Goal: Contribute content: Contribute content

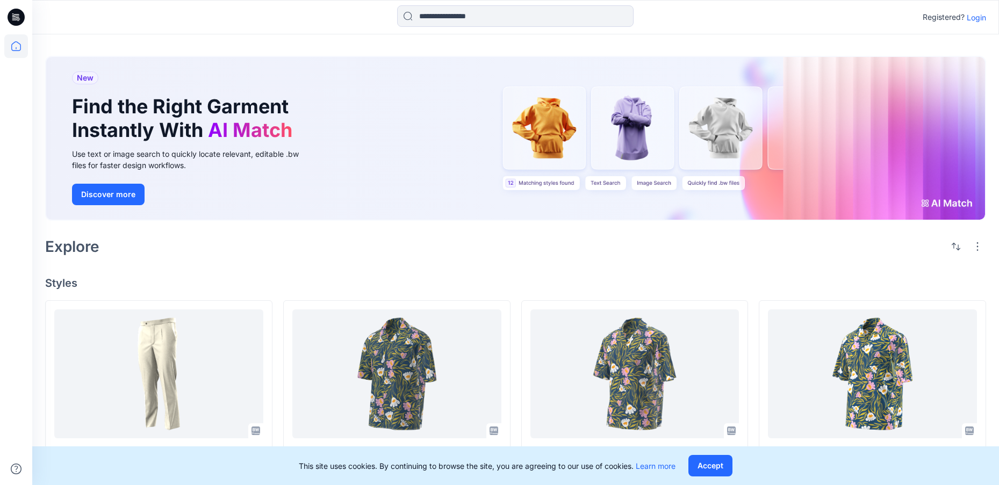
click at [973, 17] on p "Login" at bounding box center [976, 17] width 19 height 11
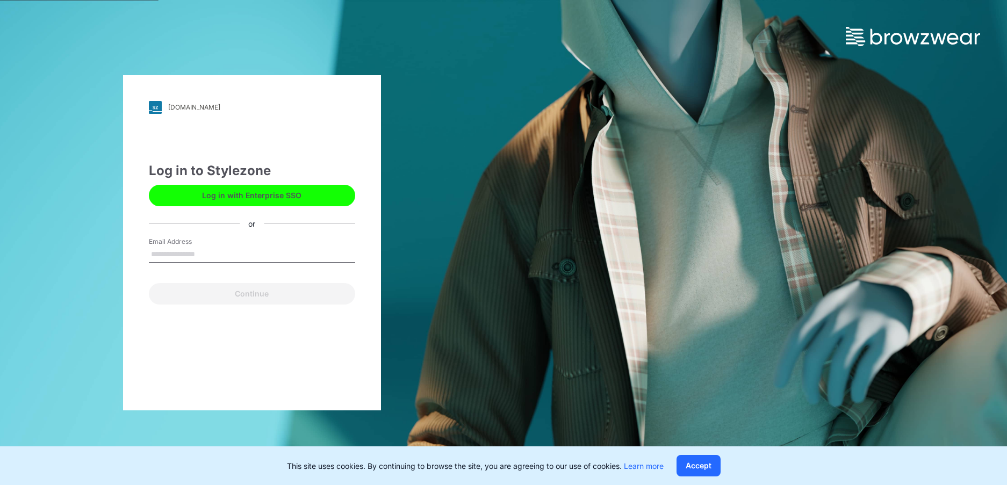
type input "**********"
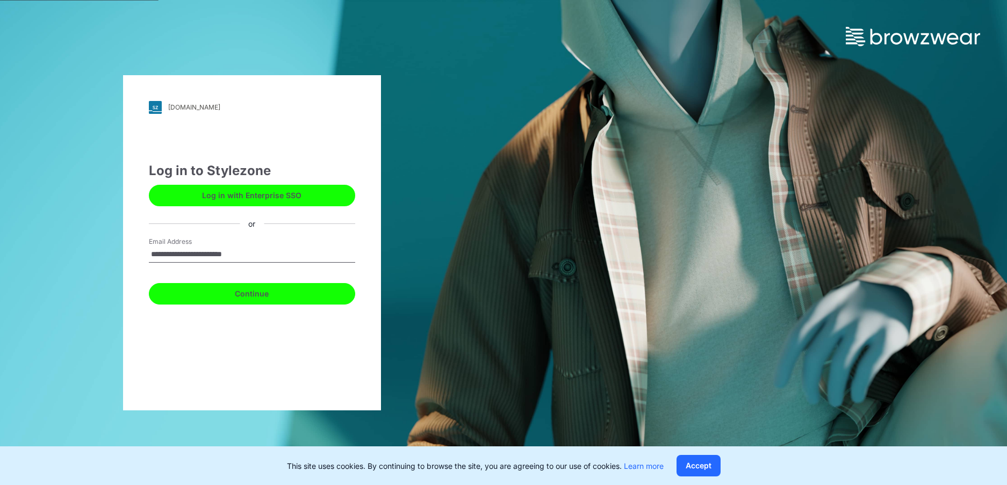
click at [247, 293] on button "Continue" at bounding box center [252, 293] width 206 height 21
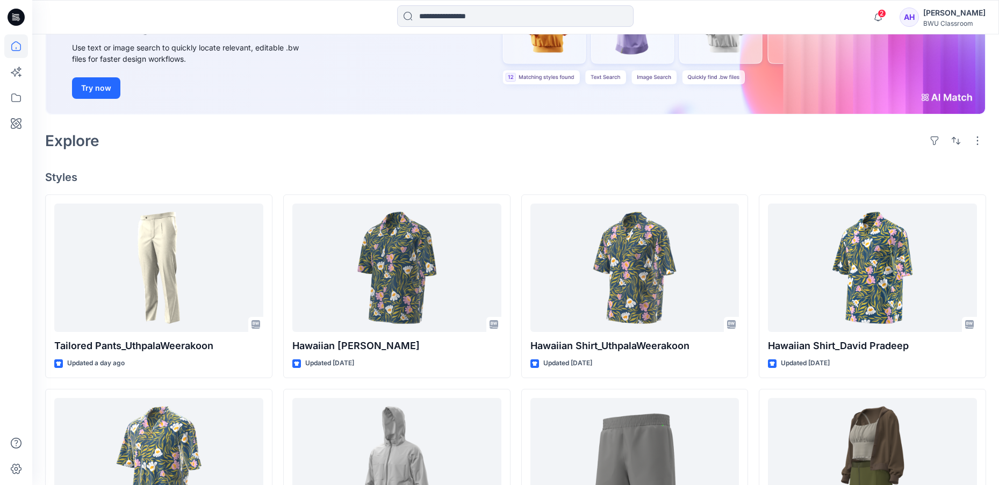
scroll to position [143, 0]
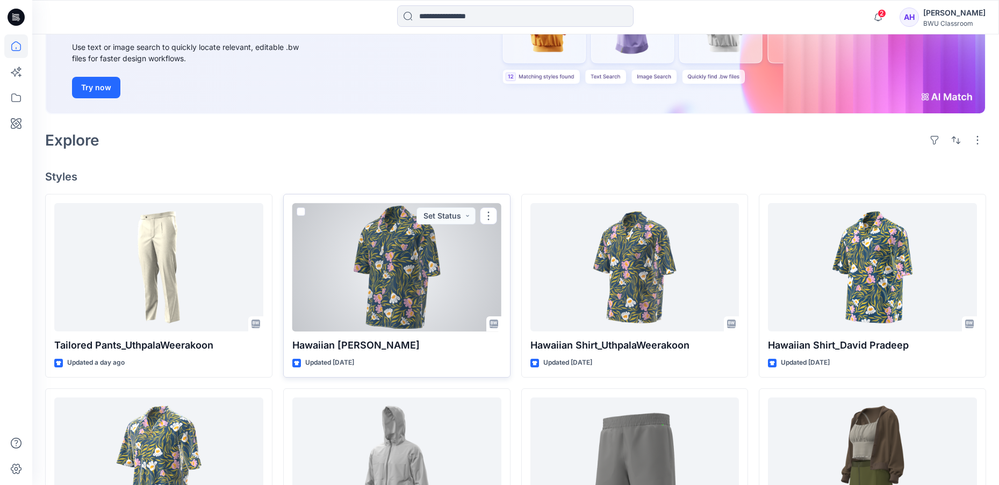
click at [402, 267] on div at bounding box center [396, 267] width 209 height 129
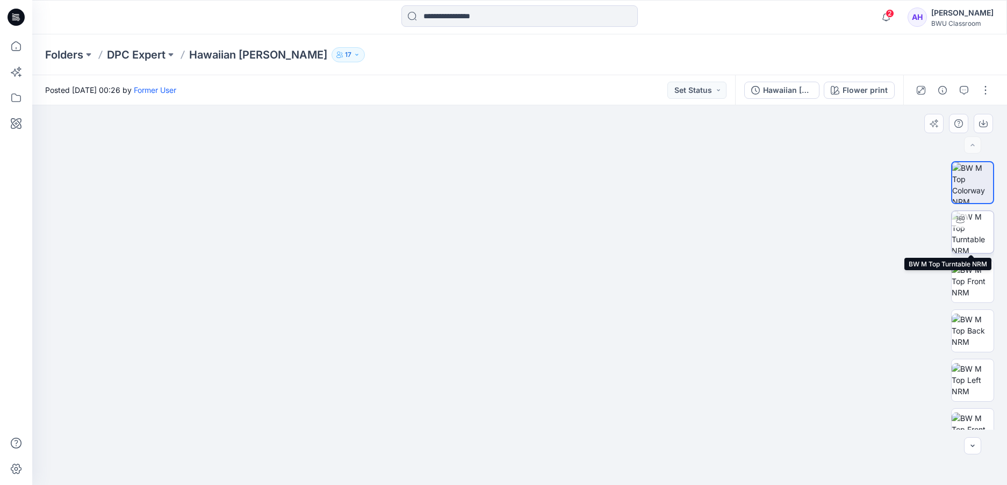
click at [979, 244] on img at bounding box center [973, 232] width 42 height 42
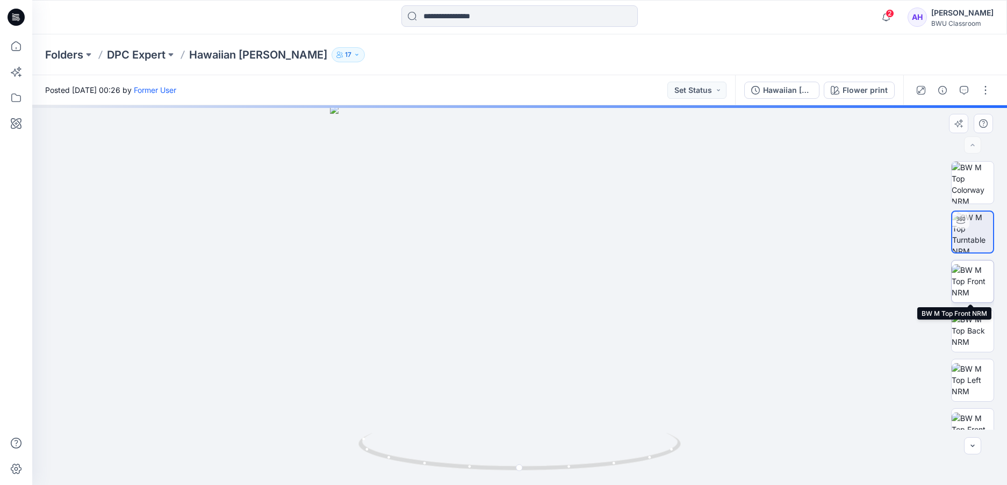
click at [974, 280] on img at bounding box center [973, 281] width 42 height 34
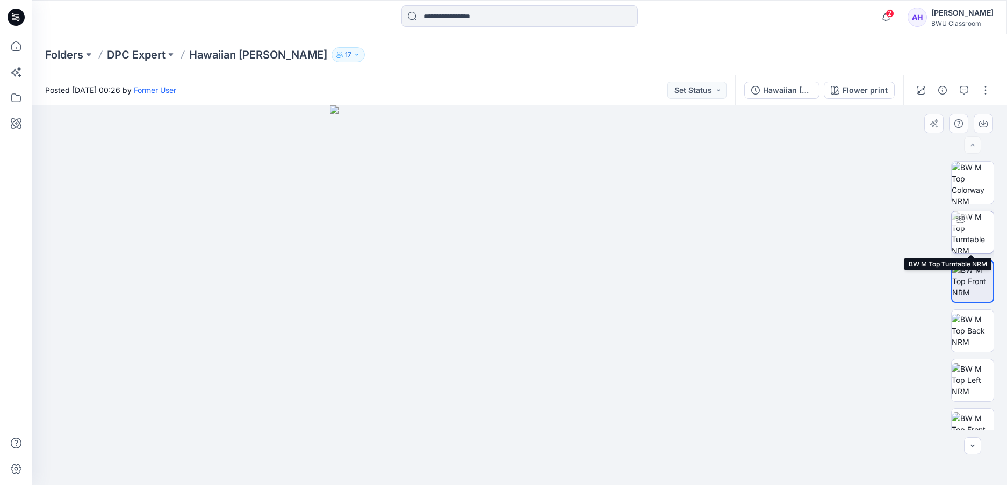
click at [982, 242] on img at bounding box center [973, 232] width 42 height 42
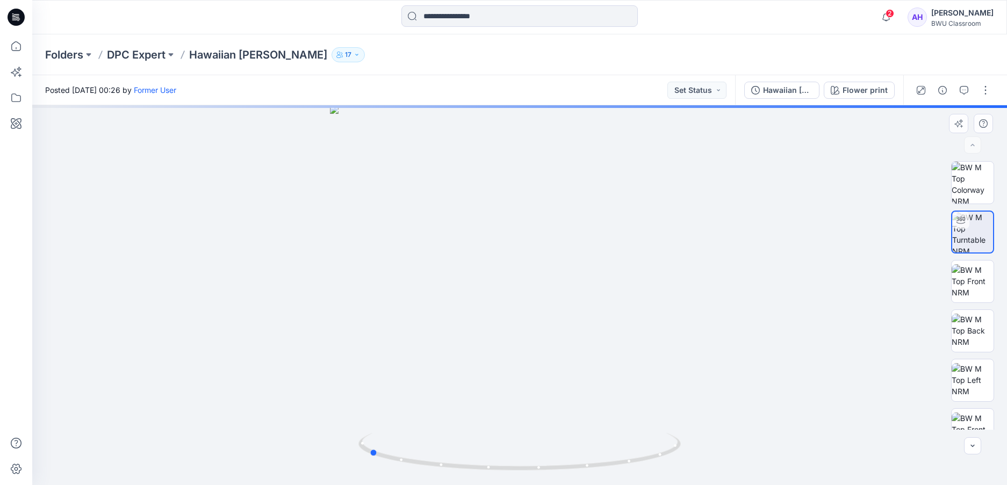
drag, startPoint x: 574, startPoint y: 334, endPoint x: 745, endPoint y: 334, distance: 170.9
click at [745, 334] on div at bounding box center [519, 295] width 975 height 380
click at [974, 373] on img at bounding box center [973, 380] width 42 height 34
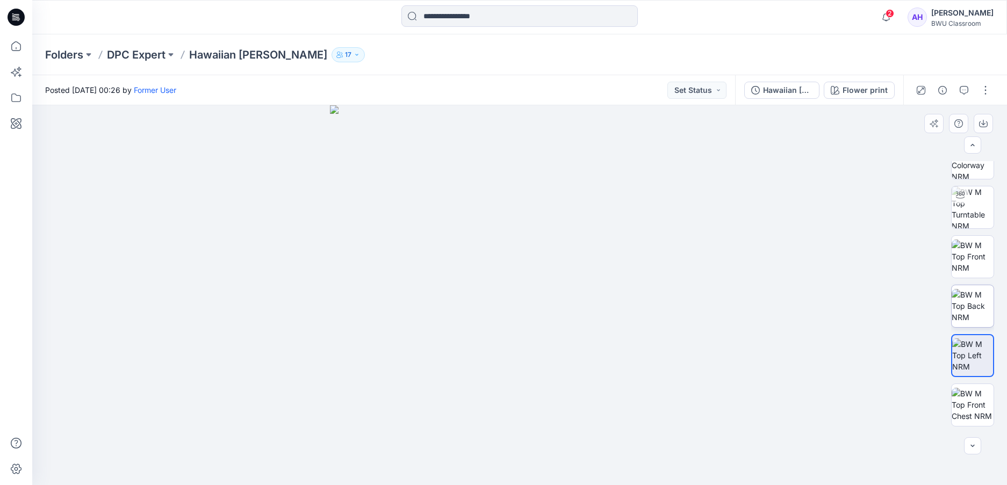
scroll to position [36, 0]
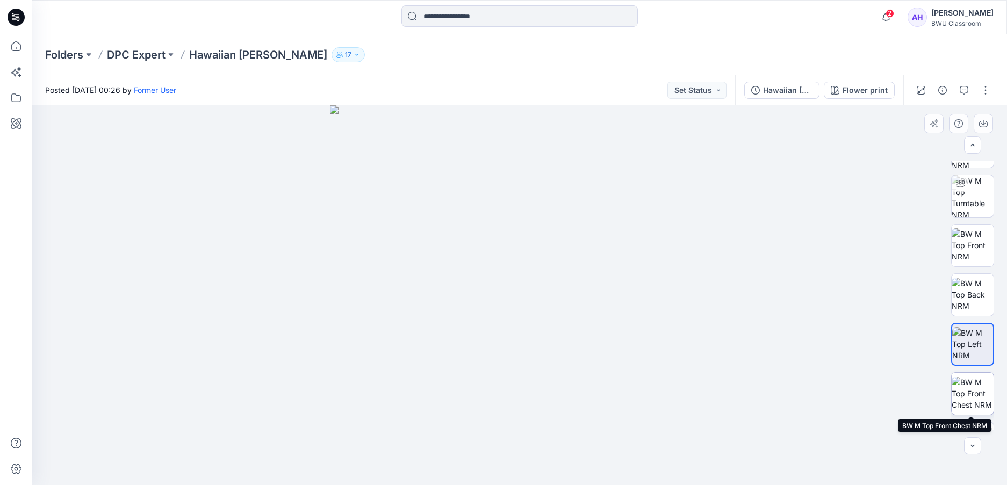
click at [977, 392] on img at bounding box center [973, 394] width 42 height 34
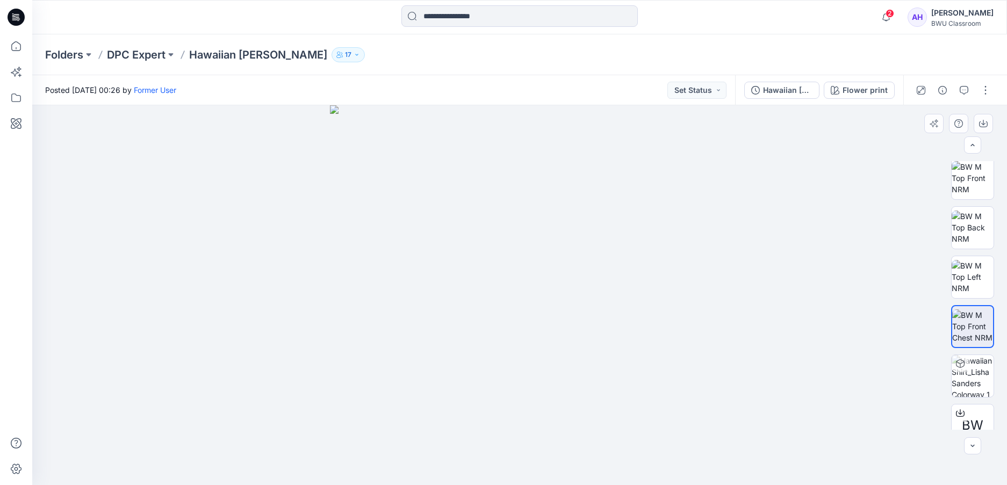
scroll to position [120, 0]
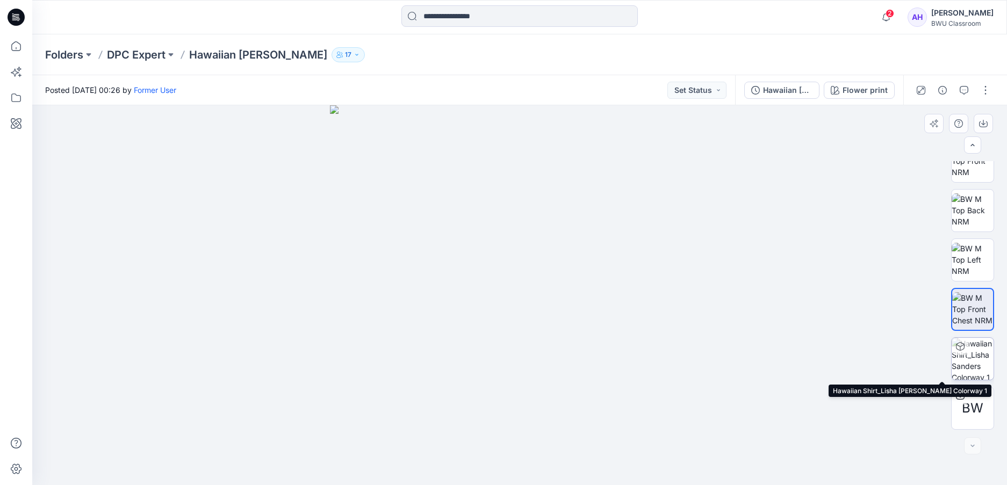
click at [974, 359] on img at bounding box center [973, 359] width 42 height 42
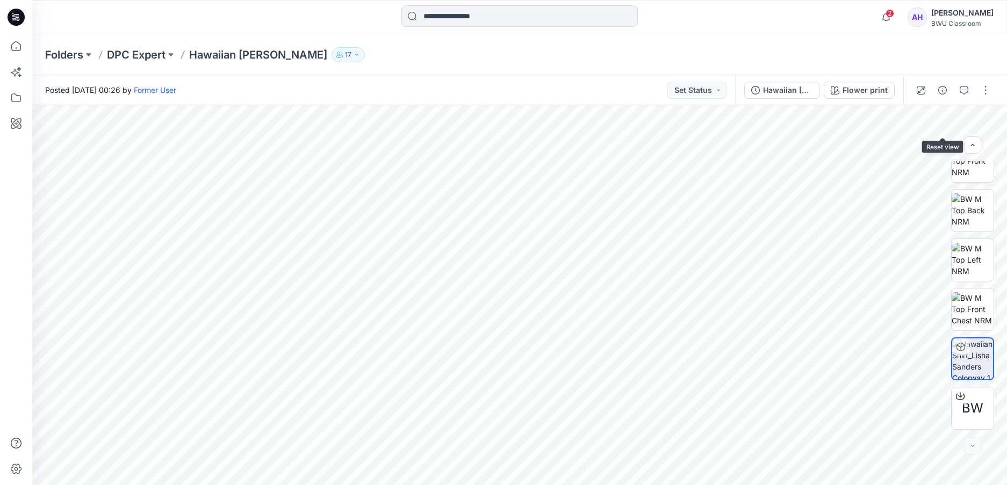
click at [937, 165] on div at bounding box center [519, 295] width 975 height 380
click at [938, 126] on icon "button" at bounding box center [942, 128] width 9 height 9
drag, startPoint x: 997, startPoint y: 309, endPoint x: 1000, endPoint y: 281, distance: 28.1
click at [998, 281] on div "BW" at bounding box center [972, 295] width 69 height 269
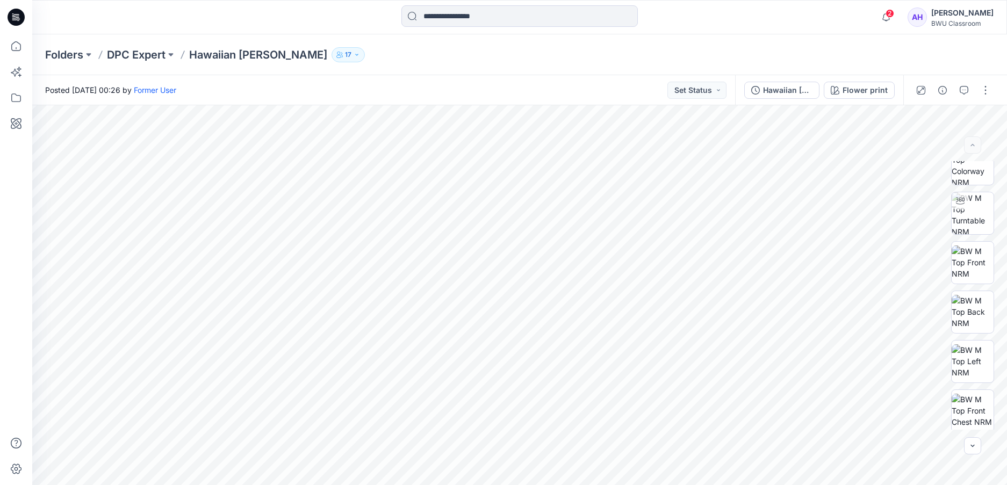
scroll to position [0, 0]
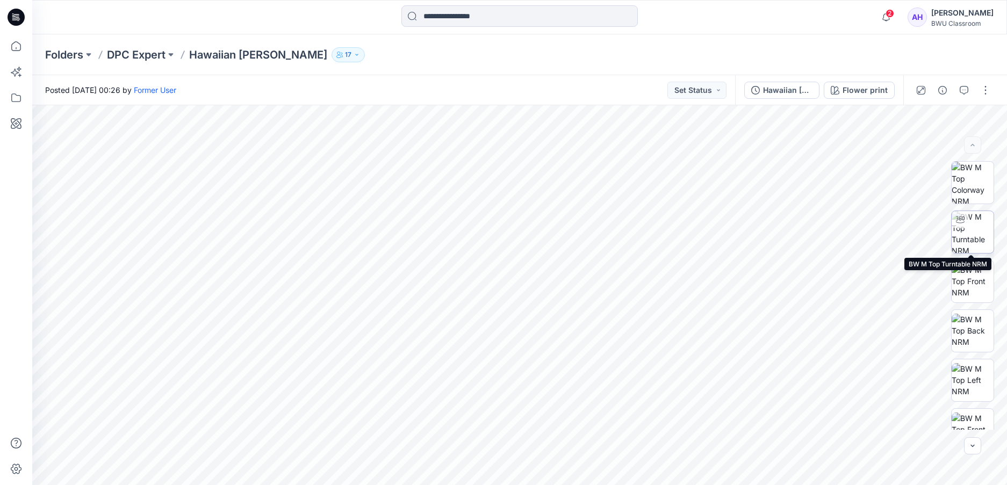
click at [976, 239] on img at bounding box center [973, 232] width 42 height 42
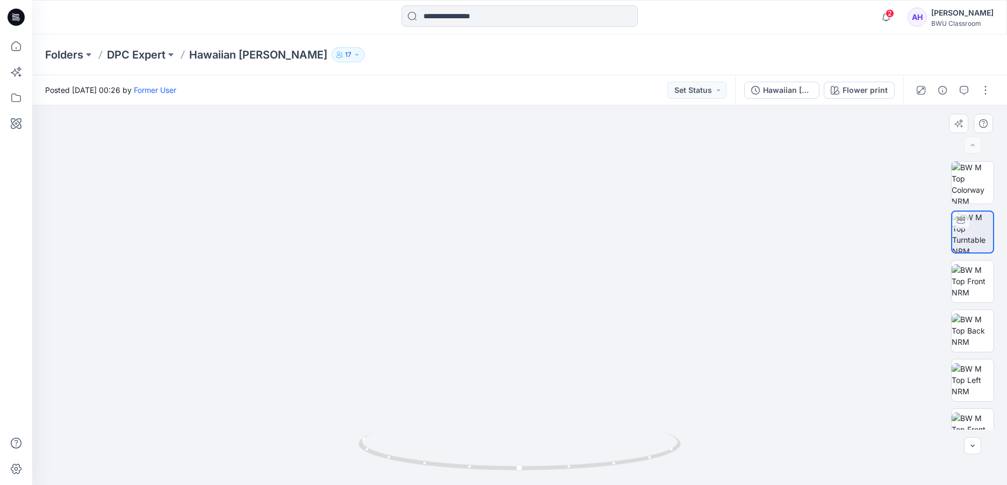
drag, startPoint x: 742, startPoint y: 250, endPoint x: 729, endPoint y: 430, distance: 180.5
click at [727, 436] on img at bounding box center [504, 129] width 1413 height 711
drag, startPoint x: 624, startPoint y: 405, endPoint x: 642, endPoint y: 390, distance: 24.0
click at [642, 390] on img at bounding box center [505, 125] width 1413 height 720
drag, startPoint x: 520, startPoint y: 467, endPoint x: 692, endPoint y: 451, distance: 172.7
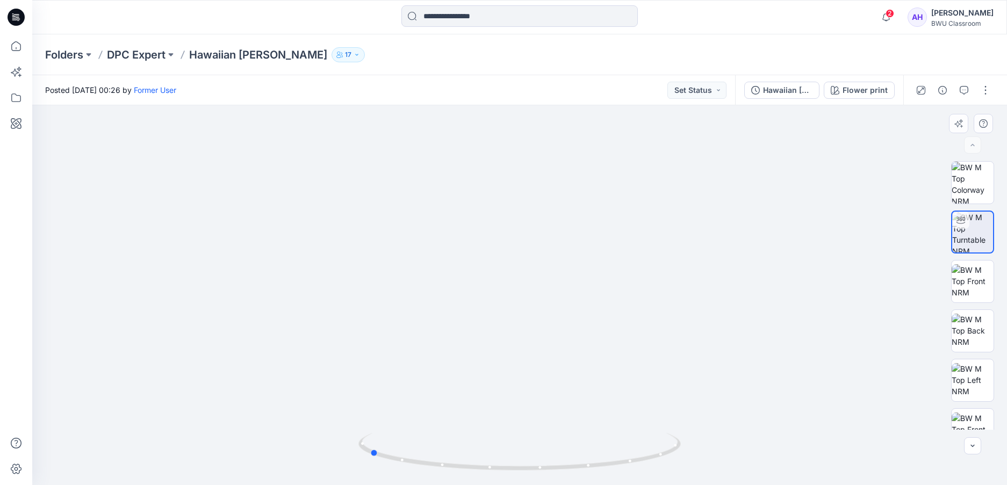
click at [692, 451] on div at bounding box center [519, 295] width 975 height 380
click at [143, 56] on p "DPC Expert" at bounding box center [136, 54] width 59 height 15
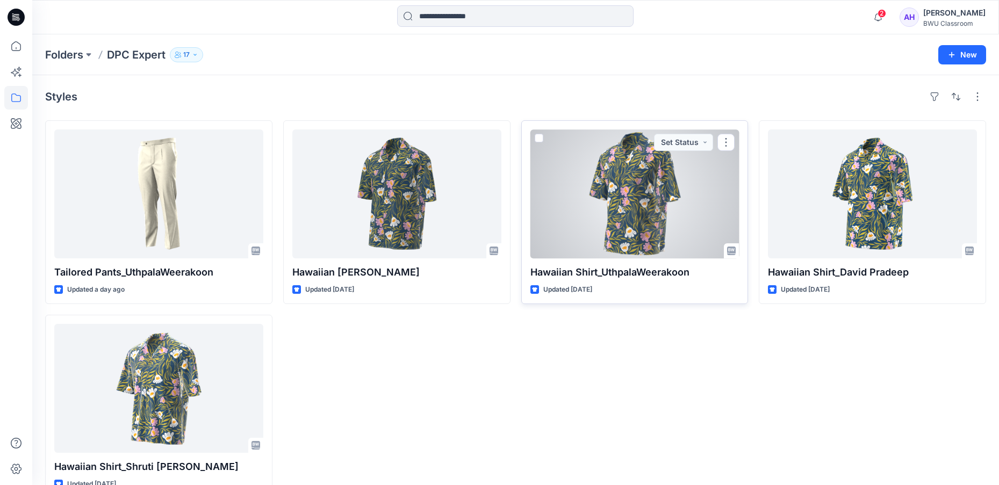
click at [638, 192] on div at bounding box center [634, 193] width 209 height 129
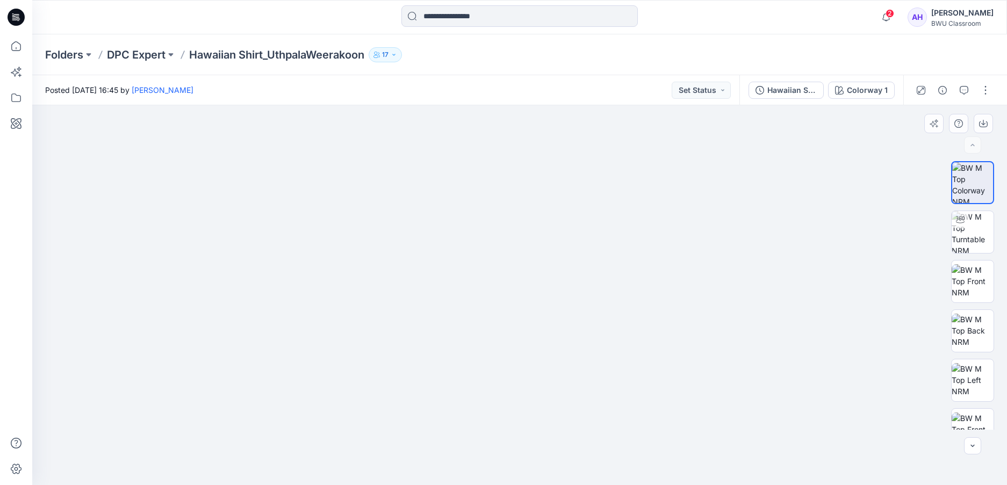
drag, startPoint x: 603, startPoint y: 288, endPoint x: 563, endPoint y: 305, distance: 43.8
click at [553, 300] on img at bounding box center [519, 217] width 699 height 538
click at [968, 237] on img at bounding box center [973, 232] width 42 height 42
drag, startPoint x: 577, startPoint y: 323, endPoint x: 290, endPoint y: 303, distance: 287.2
click at [290, 303] on div at bounding box center [519, 295] width 975 height 380
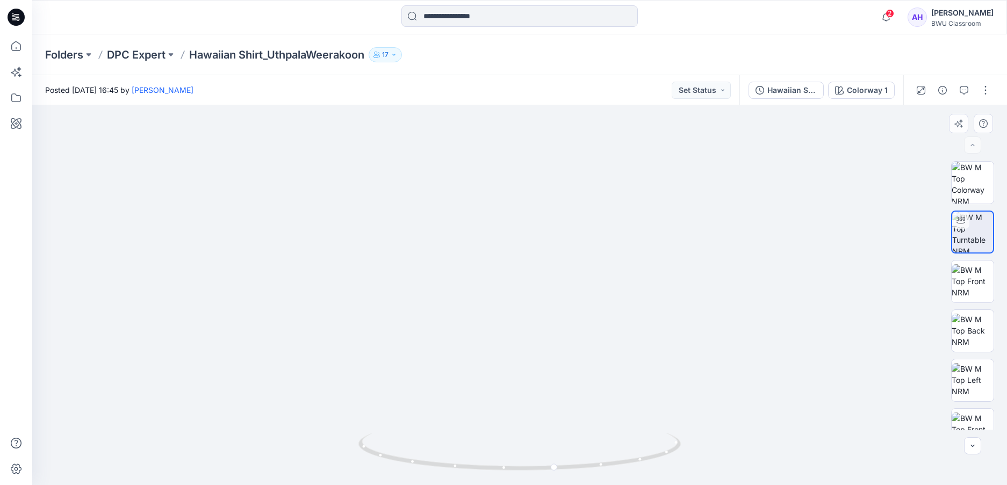
drag, startPoint x: 575, startPoint y: 235, endPoint x: 473, endPoint y: 233, distance: 102.1
click at [473, 233] on img at bounding box center [519, 190] width 793 height 589
drag, startPoint x: 556, startPoint y: 470, endPoint x: 701, endPoint y: 465, distance: 145.7
click at [701, 465] on div at bounding box center [519, 295] width 975 height 380
click at [969, 280] on img at bounding box center [973, 281] width 42 height 34
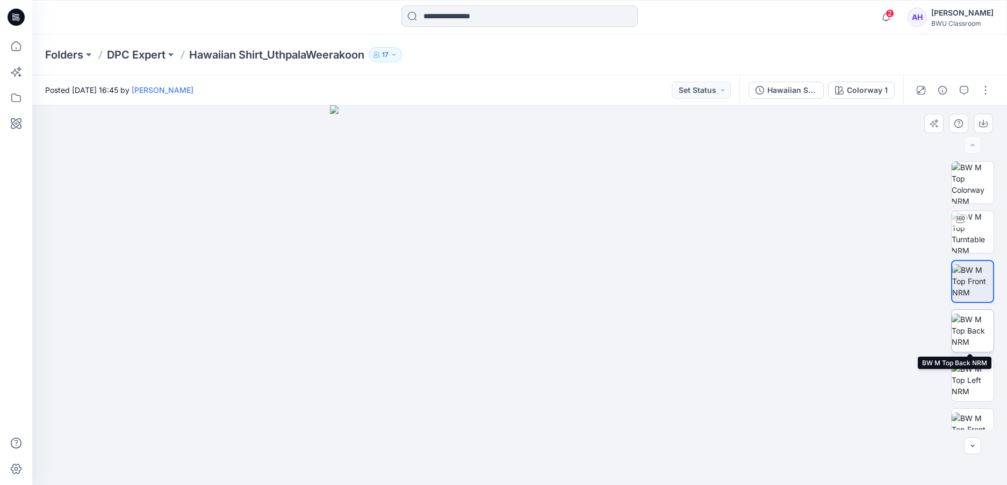
click at [970, 337] on img at bounding box center [973, 331] width 42 height 34
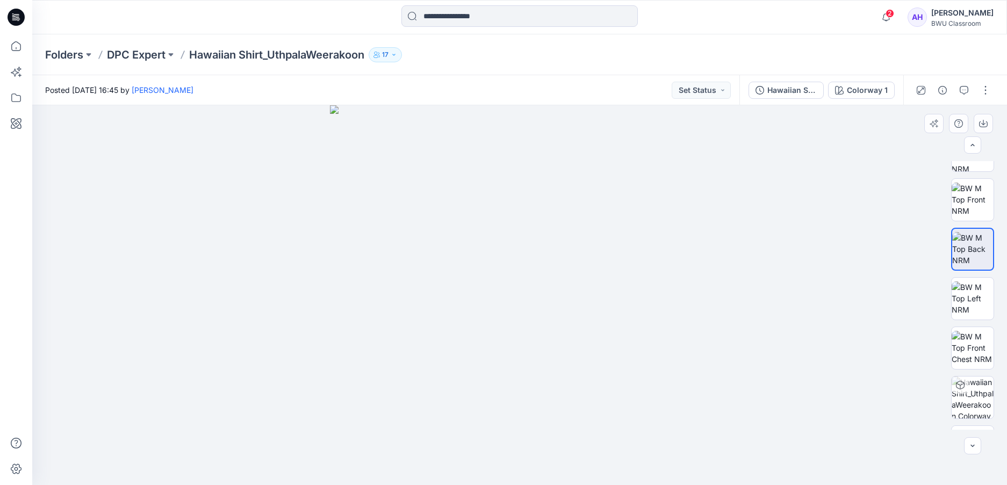
scroll to position [120, 0]
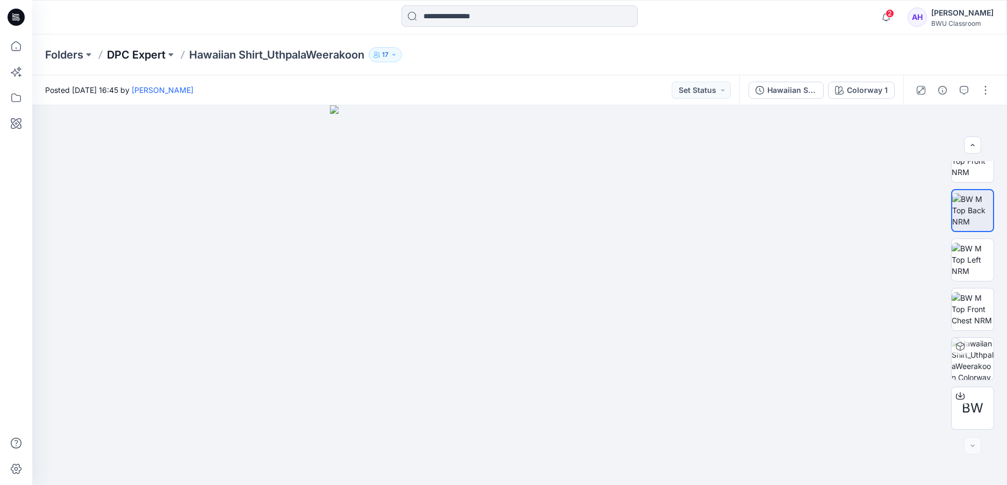
click at [135, 54] on p "DPC Expert" at bounding box center [136, 54] width 59 height 15
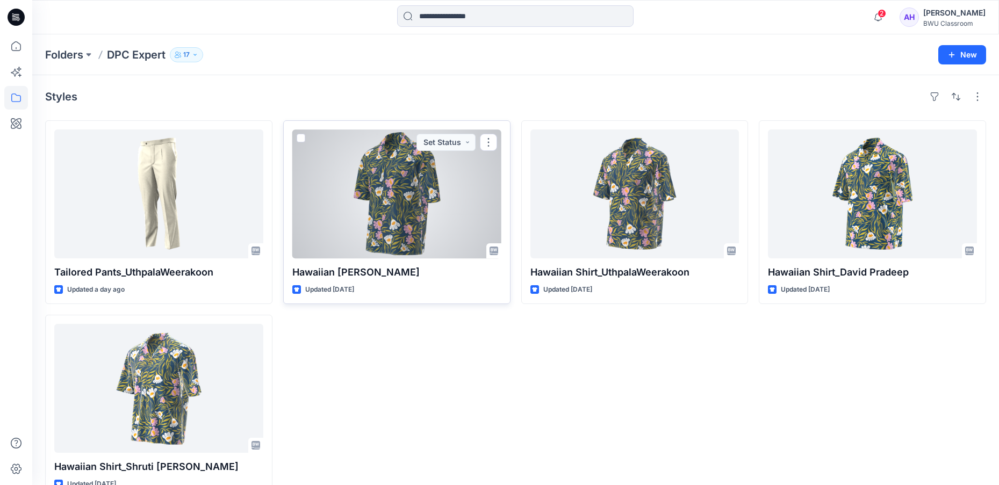
click at [381, 189] on div at bounding box center [396, 193] width 209 height 129
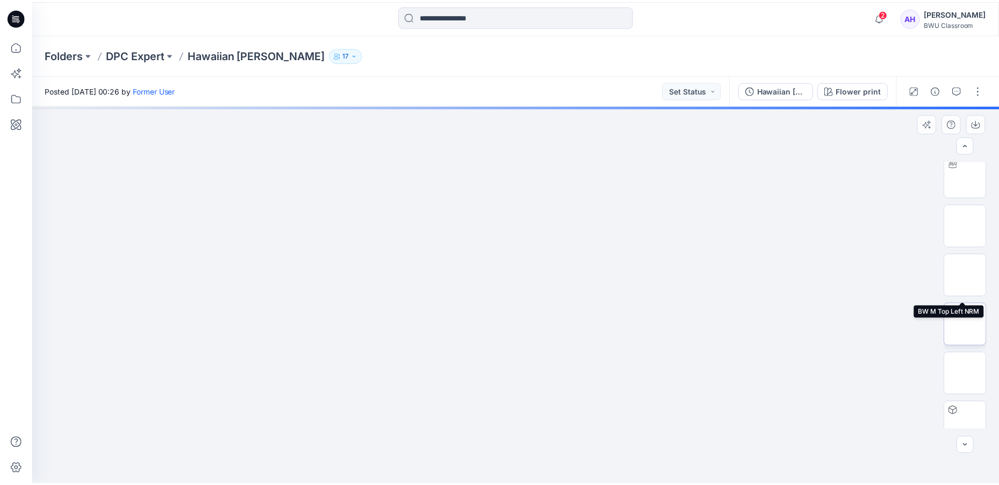
scroll to position [120, 0]
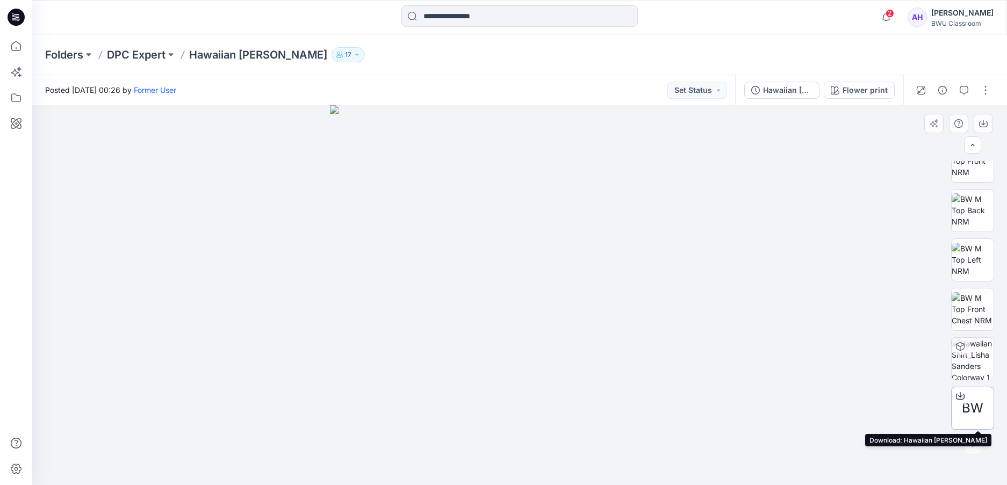
click at [959, 395] on icon at bounding box center [960, 396] width 9 height 9
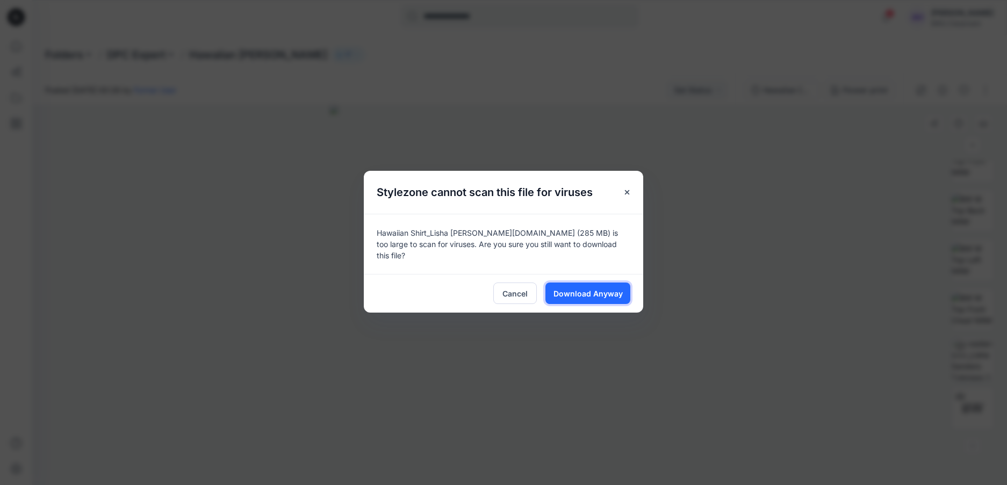
click at [564, 291] on span "Download Anyway" at bounding box center [587, 293] width 69 height 11
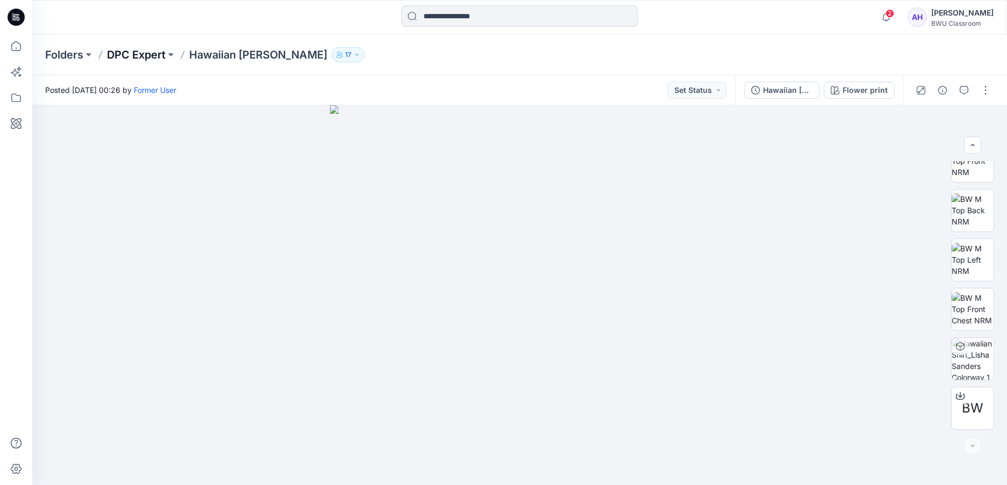
click at [149, 54] on p "DPC Expert" at bounding box center [136, 54] width 59 height 15
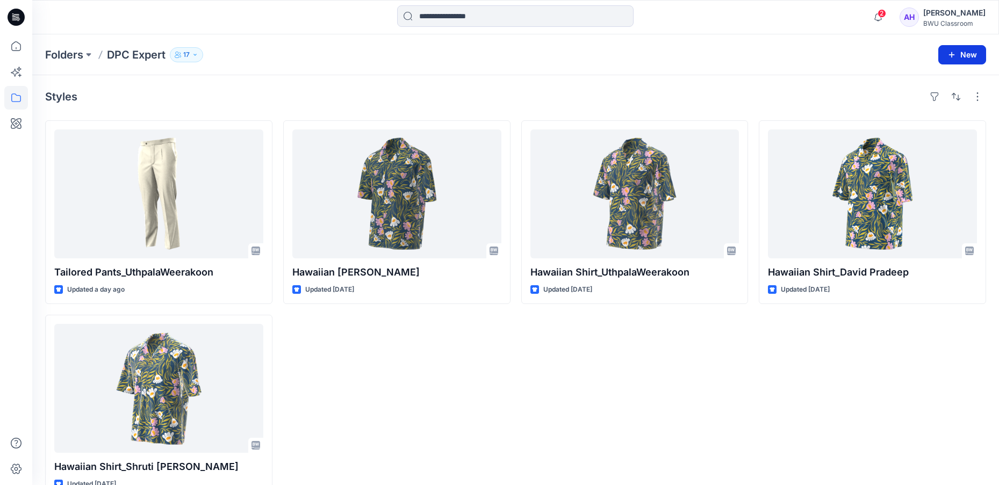
click at [969, 55] on button "New" at bounding box center [962, 54] width 48 height 19
click at [737, 56] on div "Folders DPC Expert 17" at bounding box center [473, 54] width 857 height 15
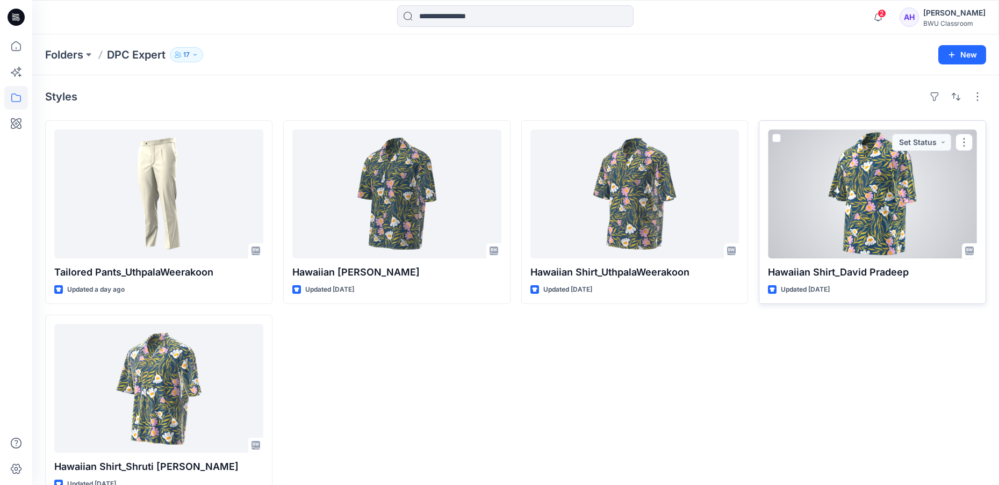
click at [870, 195] on div at bounding box center [872, 193] width 209 height 129
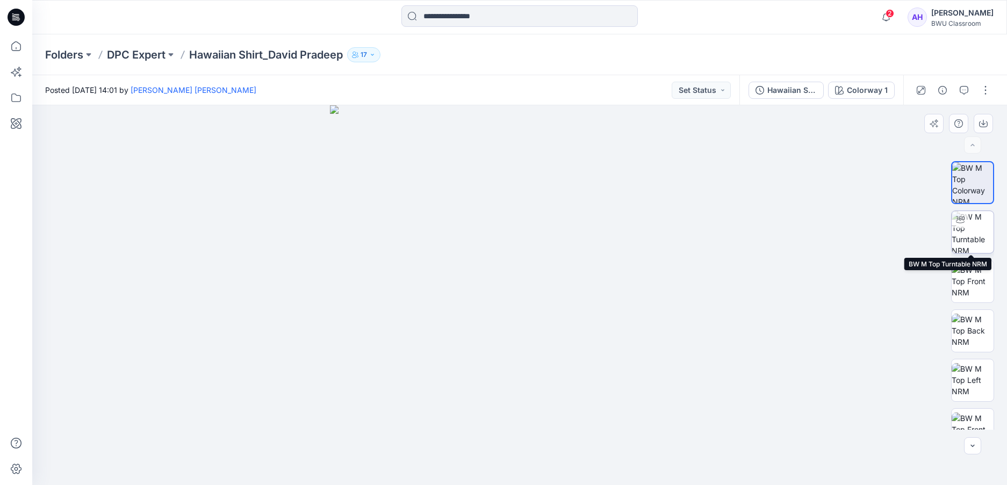
click at [971, 235] on img at bounding box center [973, 232] width 42 height 42
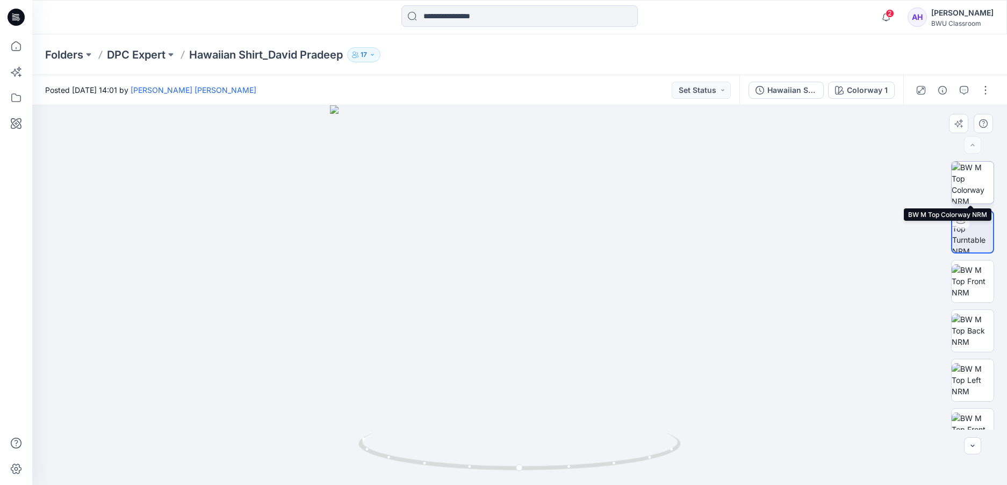
click at [971, 181] on img at bounding box center [973, 183] width 42 height 42
click at [960, 239] on img at bounding box center [973, 232] width 42 height 42
drag, startPoint x: 539, startPoint y: 203, endPoint x: 535, endPoint y: 362, distance: 159.1
click at [535, 362] on img at bounding box center [515, 168] width 1206 height 634
drag, startPoint x: 521, startPoint y: 470, endPoint x: 521, endPoint y: 448, distance: 22.0
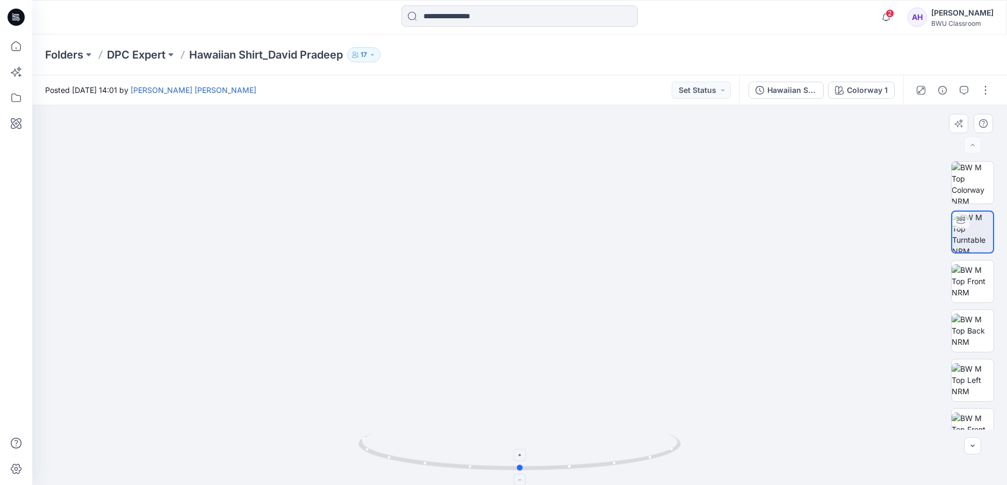
click at [521, 448] on icon at bounding box center [520, 453] width 325 height 40
click at [939, 11] on div "[PERSON_NAME]" at bounding box center [962, 12] width 62 height 13
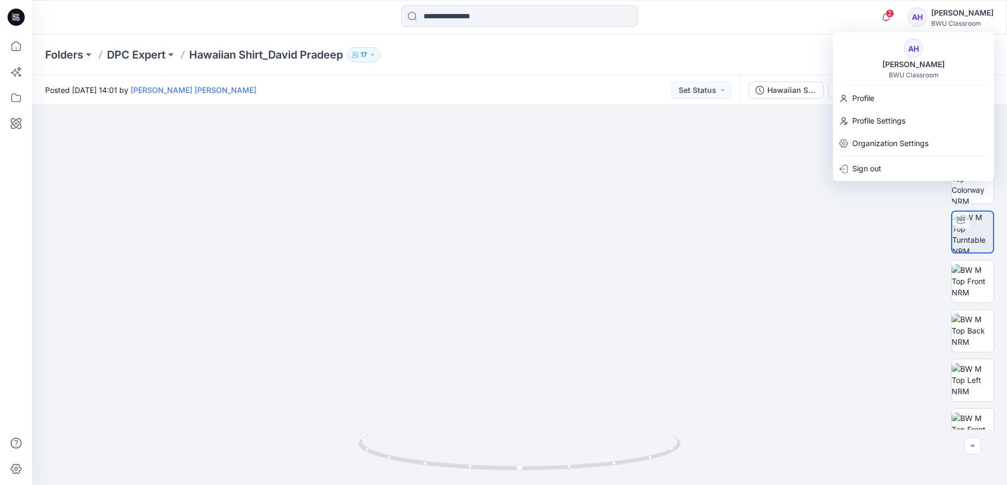
click at [720, 30] on div "2 Notifications Uthpala Weerakoon shared Tailored Pants_UthpalaWeerakoon in DPC…" at bounding box center [519, 17] width 975 height 34
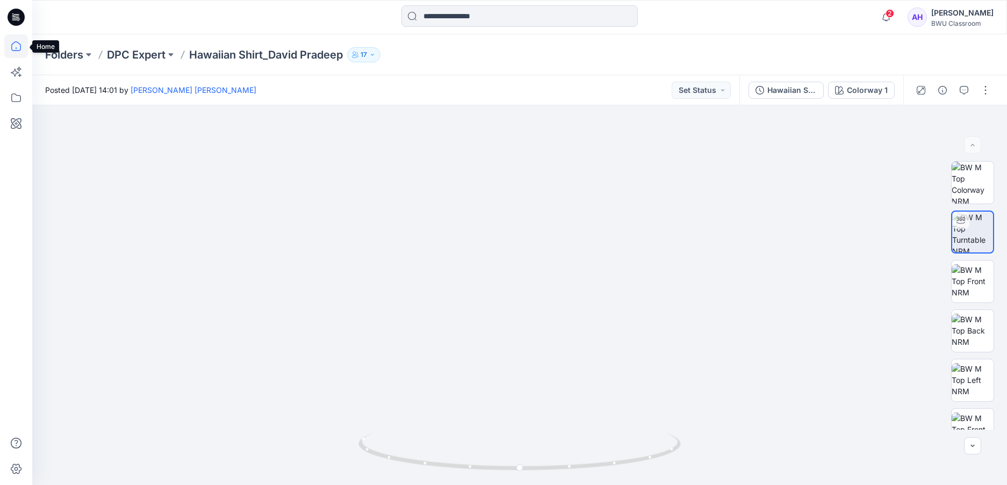
click at [18, 42] on icon at bounding box center [16, 46] width 24 height 24
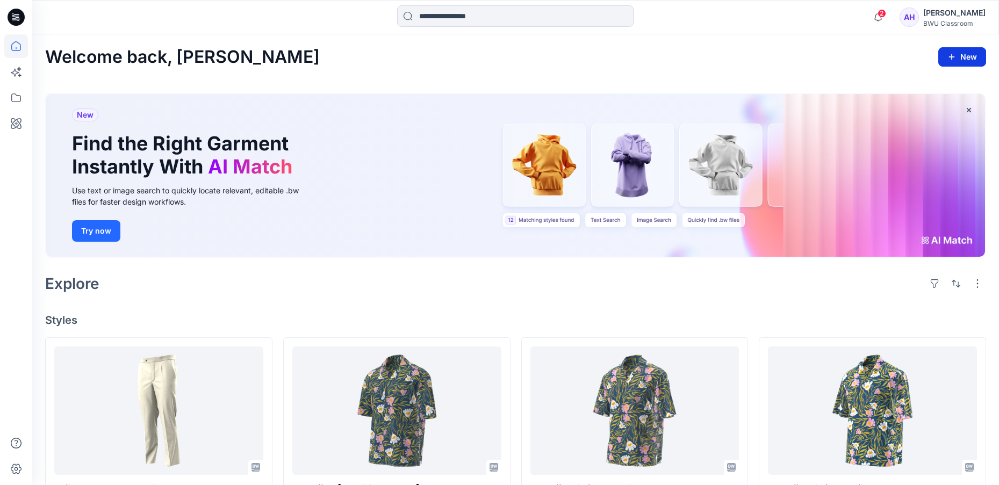
click at [967, 52] on button "New" at bounding box center [962, 56] width 48 height 19
click at [937, 83] on p "New Style" at bounding box center [929, 83] width 36 height 13
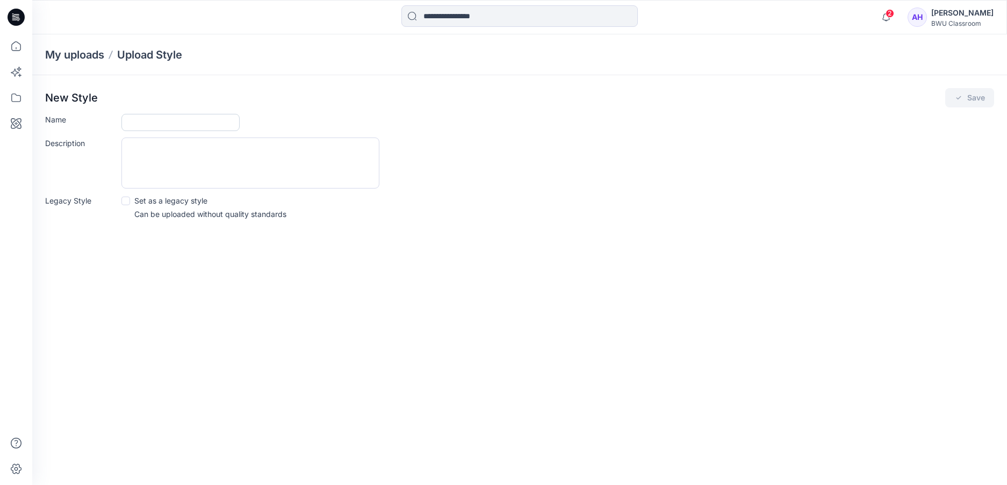
click at [139, 118] on input "Name" at bounding box center [180, 122] width 118 height 17
click at [110, 96] on div "New Style Save" at bounding box center [519, 97] width 949 height 19
click at [136, 117] on input "Name" at bounding box center [180, 122] width 118 height 17
paste input "**********"
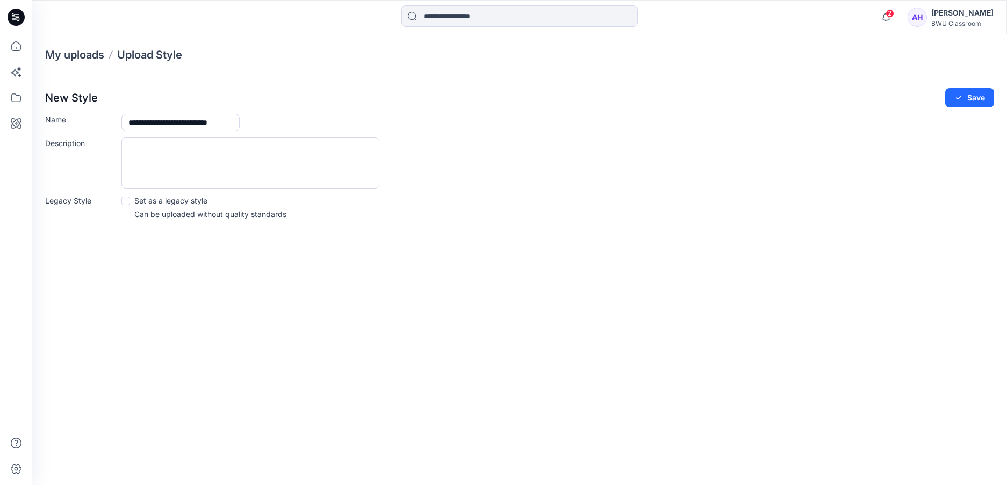
drag, startPoint x: 178, startPoint y: 125, endPoint x: 269, endPoint y: 132, distance: 90.5
click at [269, 132] on form "**********" at bounding box center [519, 167] width 949 height 106
type input "**********"
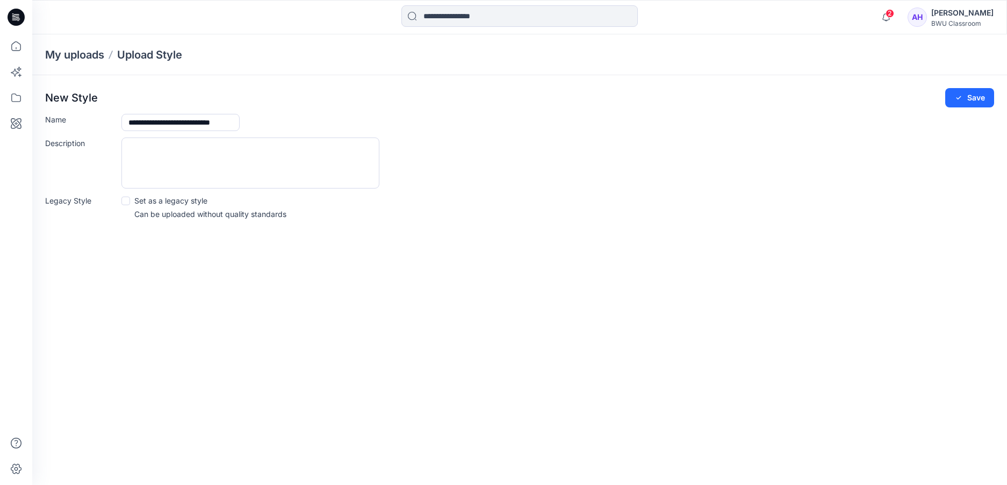
click at [219, 264] on div "**********" at bounding box center [519, 259] width 975 height 451
click at [126, 199] on span at bounding box center [125, 201] width 9 height 9
click at [128, 199] on icon at bounding box center [126, 200] width 4 height 3
click at [976, 98] on button "Save" at bounding box center [969, 97] width 49 height 19
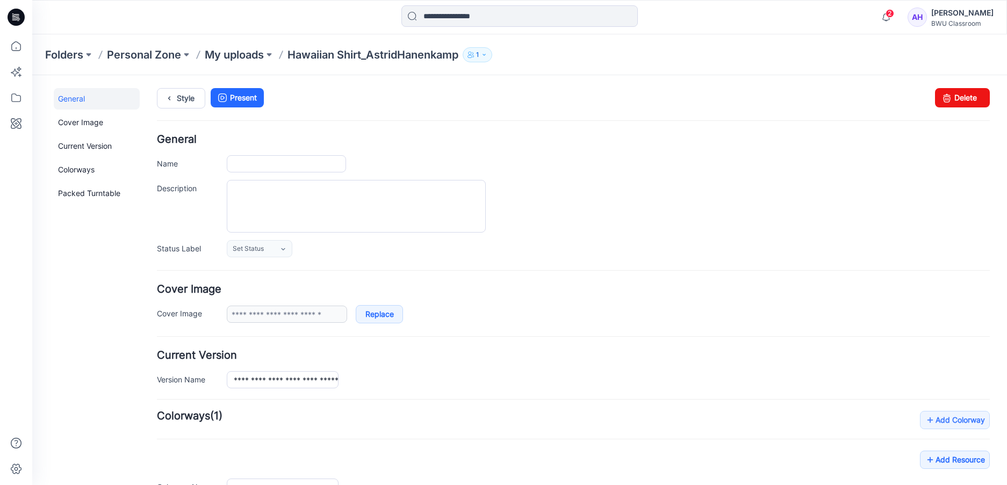
type input "**********"
click at [284, 247] on icon at bounding box center [283, 249] width 9 height 9
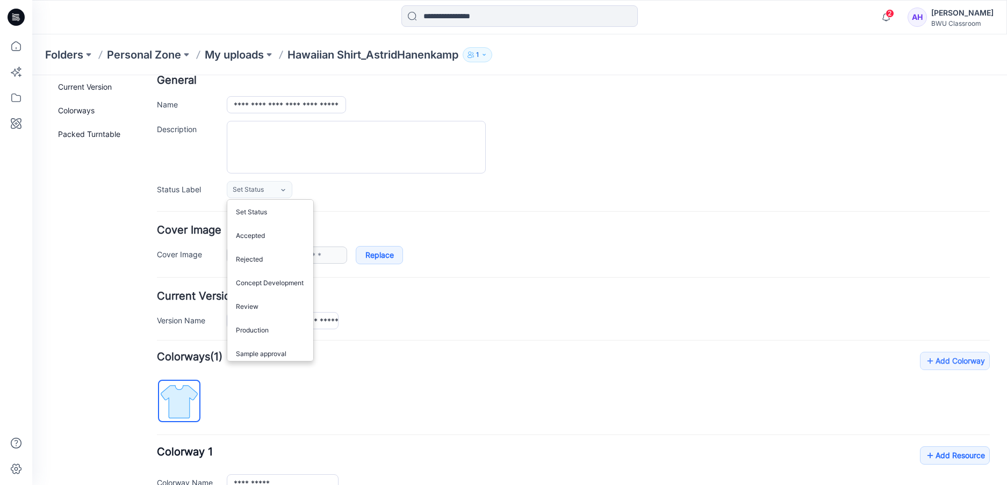
scroll to position [71, 0]
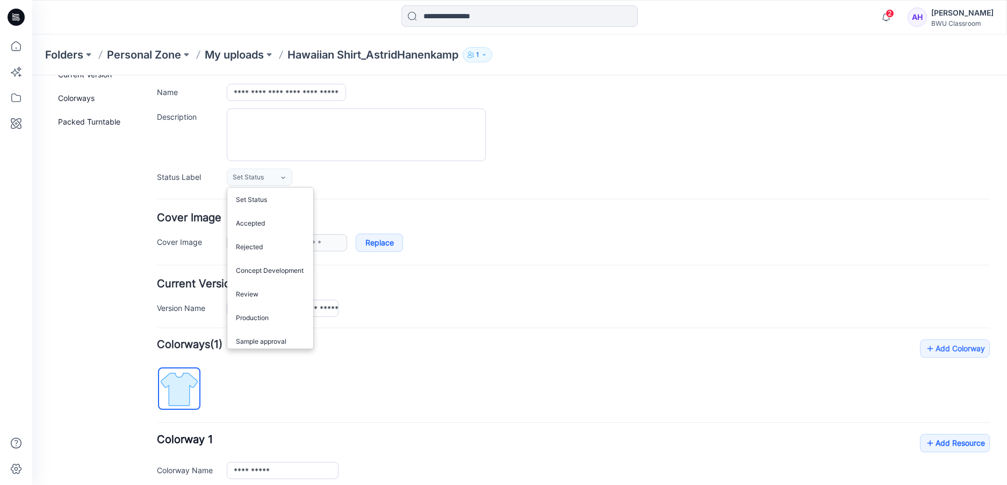
click at [585, 105] on div "**********" at bounding box center [573, 124] width 833 height 123
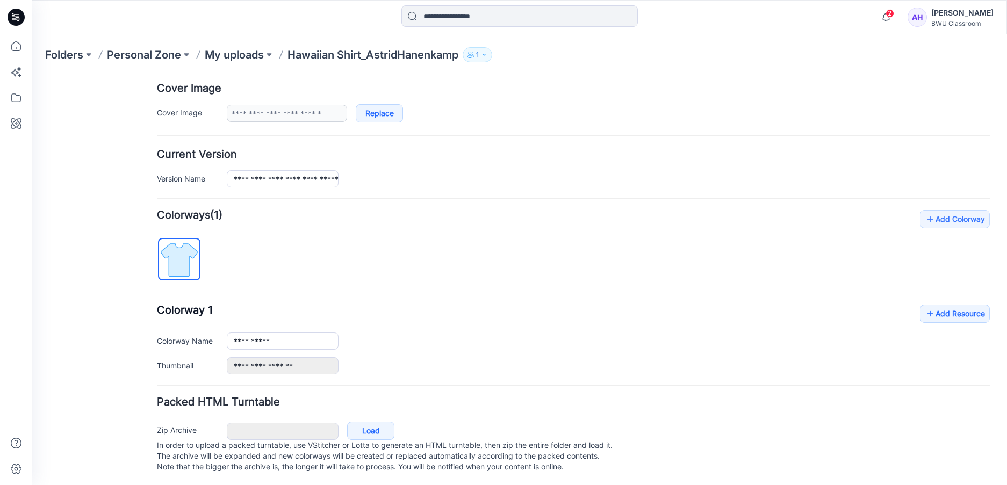
scroll to position [213, 0]
drag, startPoint x: 273, startPoint y: 330, endPoint x: 204, endPoint y: 328, distance: 69.9
click at [204, 331] on div "**********" at bounding box center [573, 339] width 833 height 17
type input "*****"
click at [457, 318] on div "**********" at bounding box center [573, 338] width 833 height 70
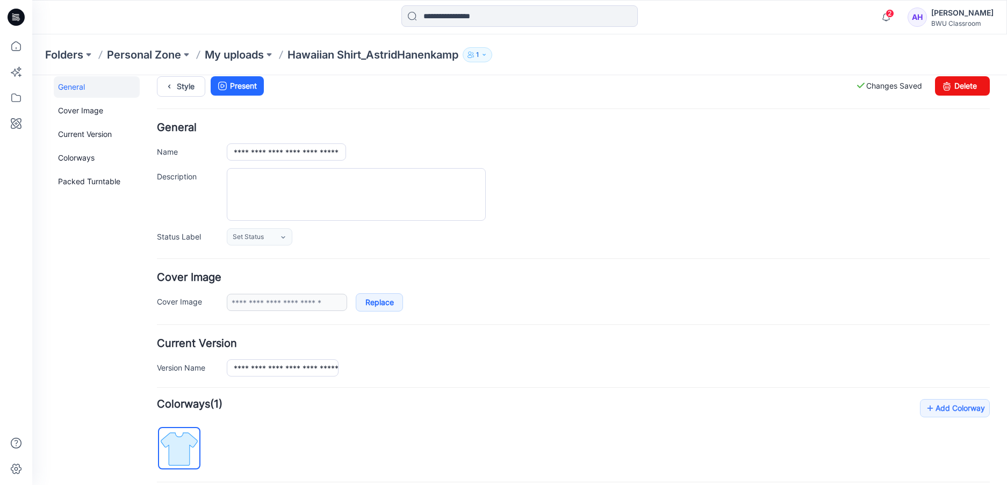
scroll to position [0, 0]
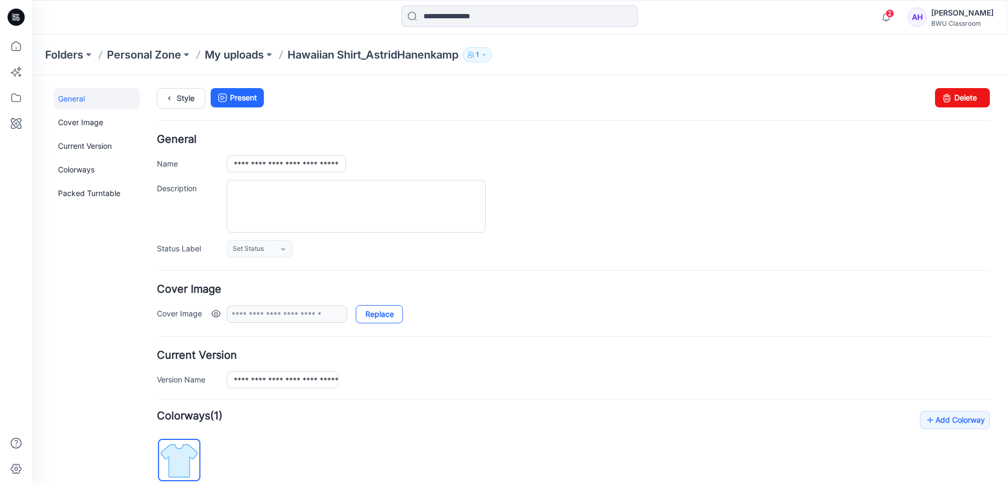
click at [385, 314] on link "Replace" at bounding box center [379, 314] width 47 height 18
type input "**********"
click at [83, 121] on link "Cover Image" at bounding box center [97, 122] width 86 height 21
click at [109, 98] on link "General" at bounding box center [97, 98] width 86 height 21
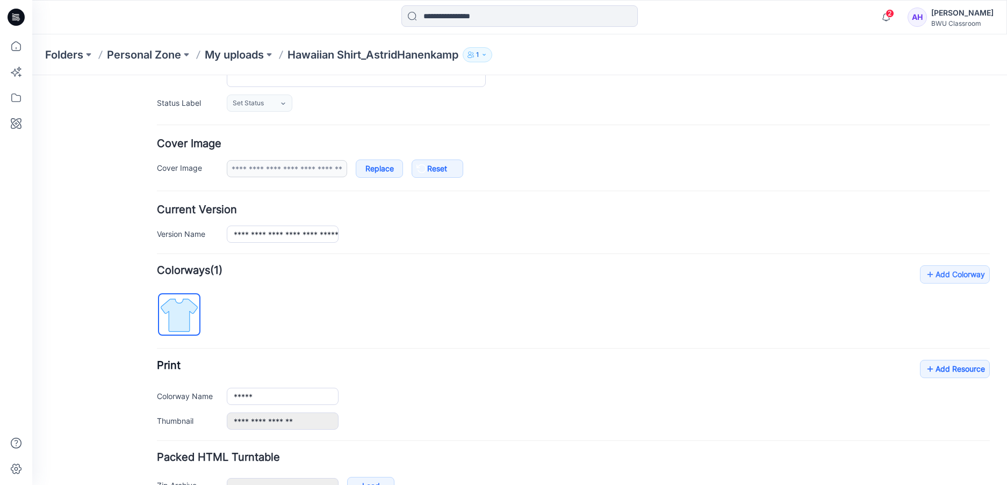
scroll to position [203, 0]
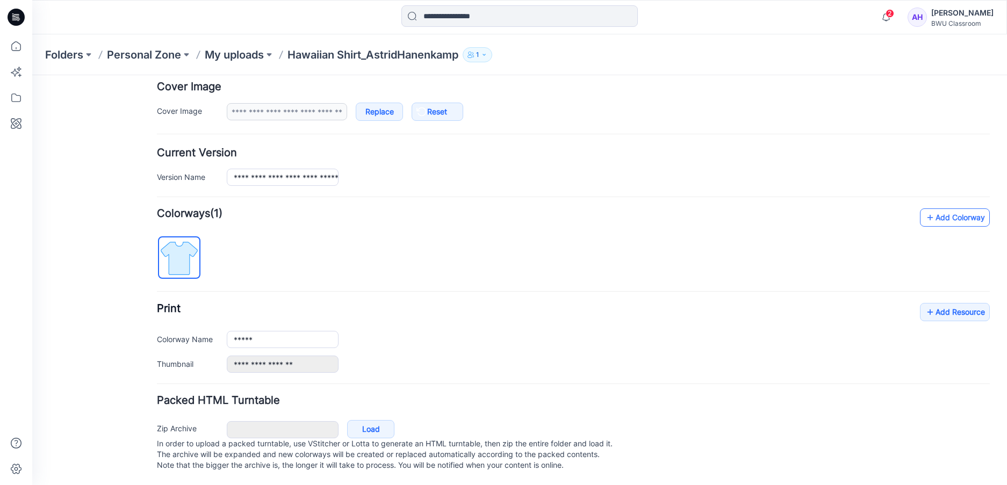
click at [947, 216] on link "Add Colorway" at bounding box center [955, 217] width 70 height 18
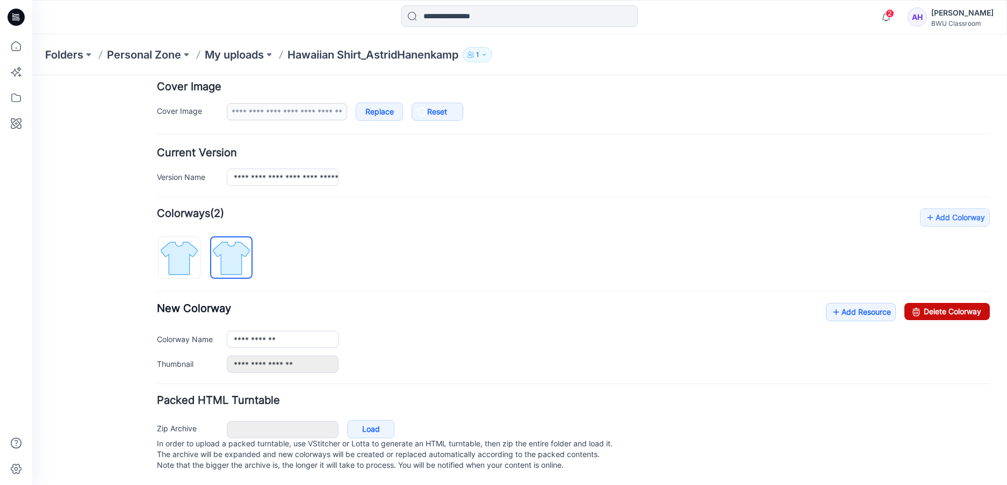
click at [948, 309] on link "Delete Colorway" at bounding box center [946, 311] width 85 height 17
type input "*****"
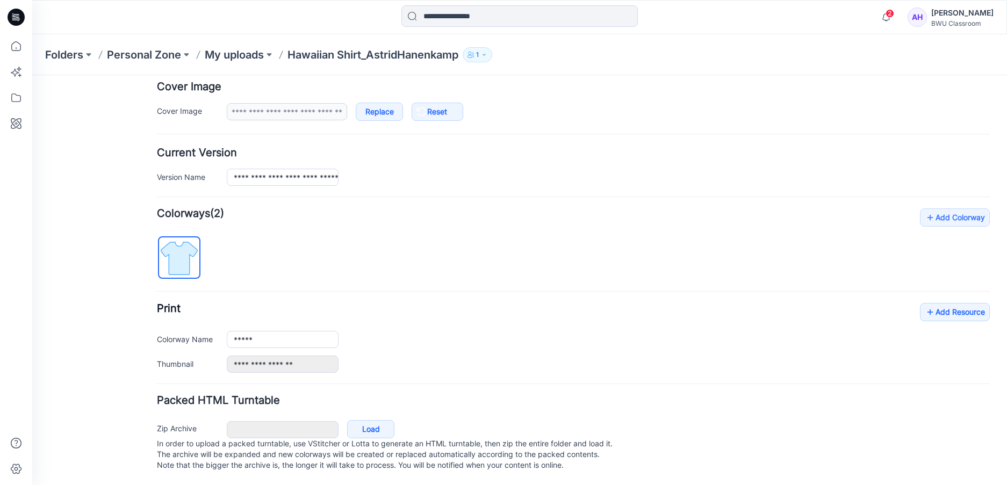
scroll to position [213, 0]
click at [228, 52] on p "My uploads" at bounding box center [234, 54] width 59 height 15
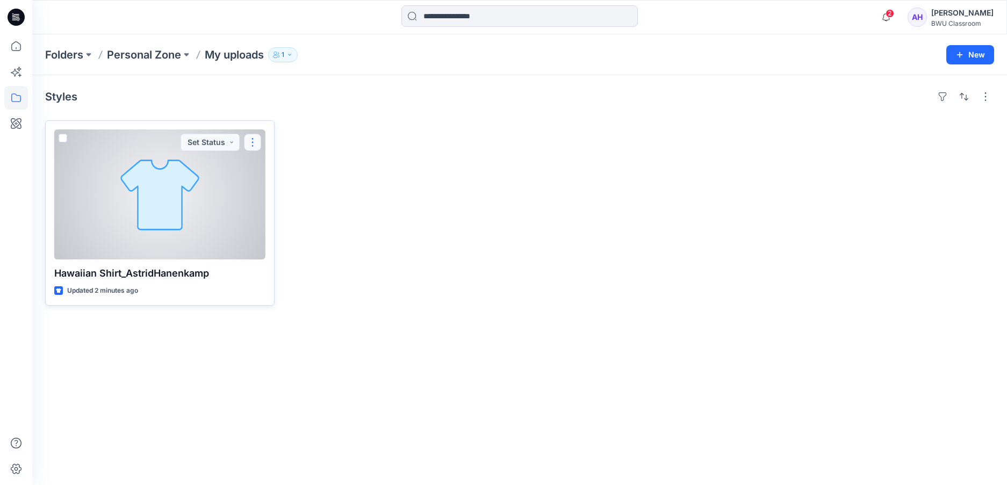
click at [251, 138] on button "button" at bounding box center [252, 142] width 17 height 17
click at [162, 182] on div at bounding box center [159, 194] width 211 height 130
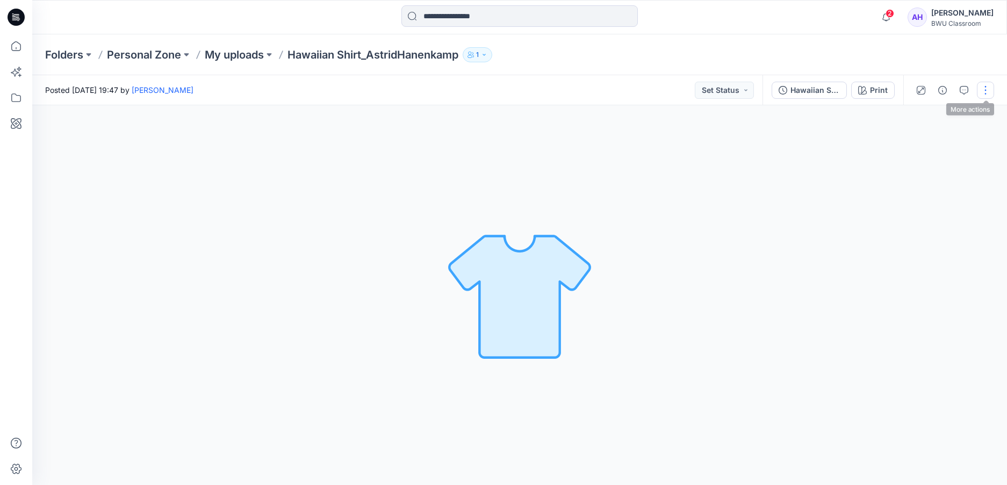
click at [984, 87] on button "button" at bounding box center [985, 90] width 17 height 17
click at [937, 145] on button "Edit" at bounding box center [940, 145] width 99 height 20
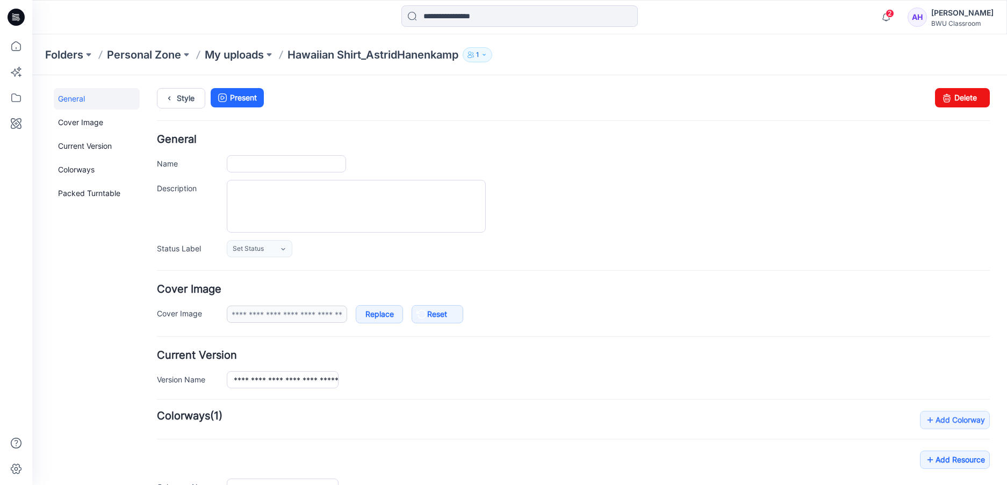
type input "**********"
type input "*****"
type input "**********"
click at [938, 17] on div "[PERSON_NAME]" at bounding box center [962, 12] width 62 height 13
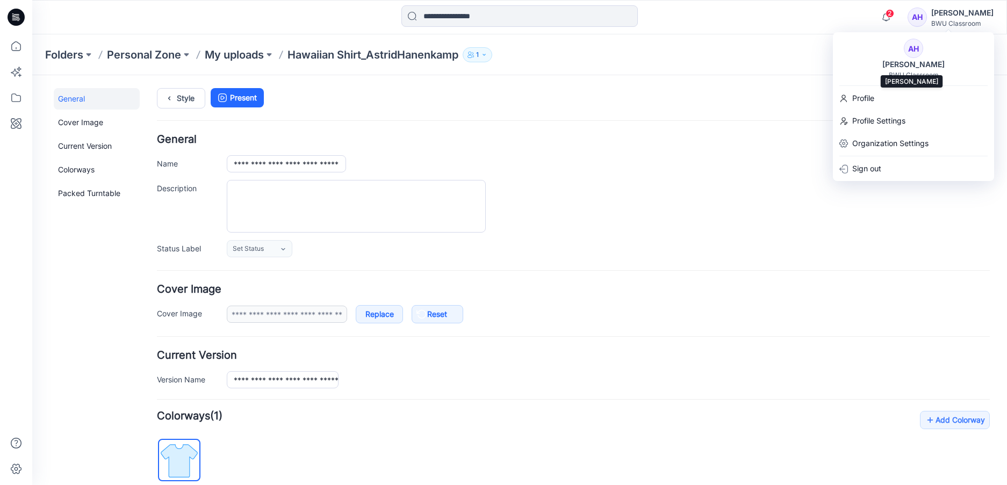
click at [930, 61] on div "Astrid Hanenkamp" at bounding box center [913, 64] width 75 height 13
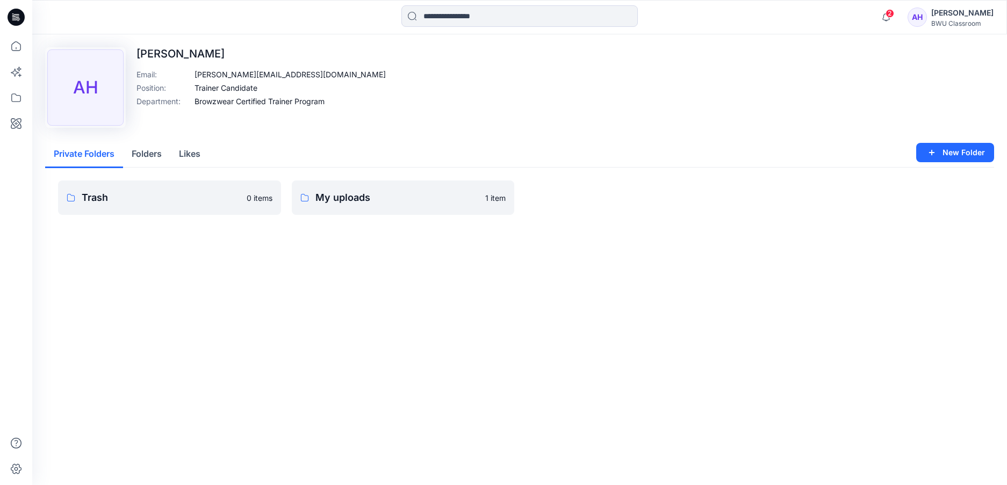
click at [957, 21] on div "BWU Classroom" at bounding box center [962, 23] width 62 height 8
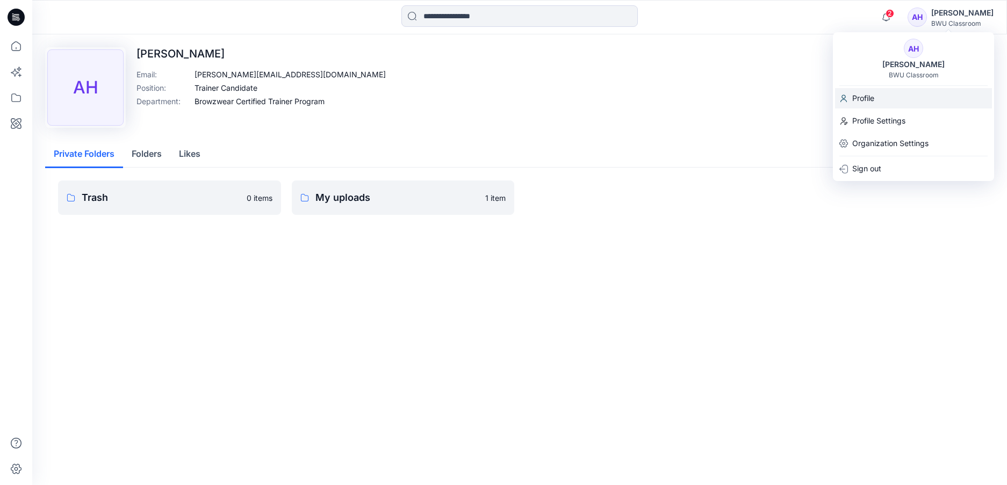
click at [889, 101] on div "Profile" at bounding box center [913, 98] width 157 height 20
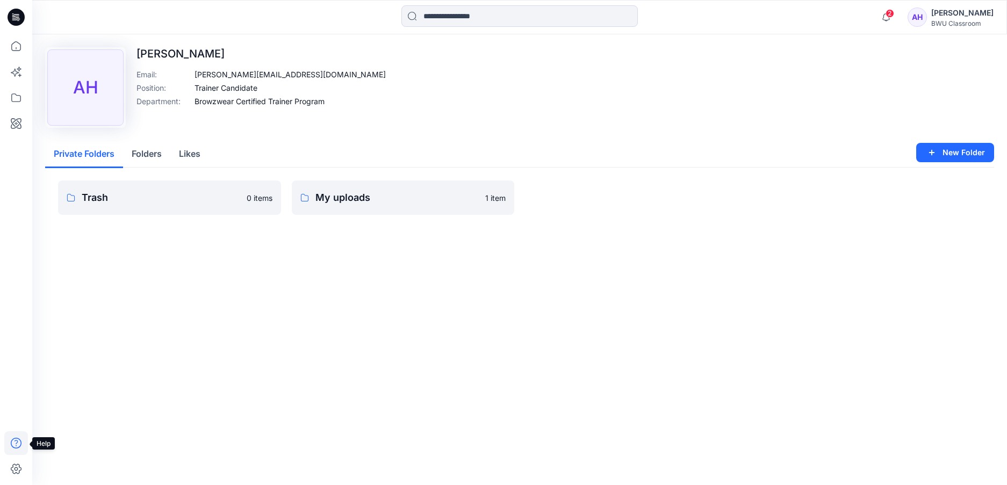
click at [17, 440] on icon at bounding box center [16, 443] width 24 height 24
click at [346, 191] on p "My uploads" at bounding box center [397, 197] width 164 height 15
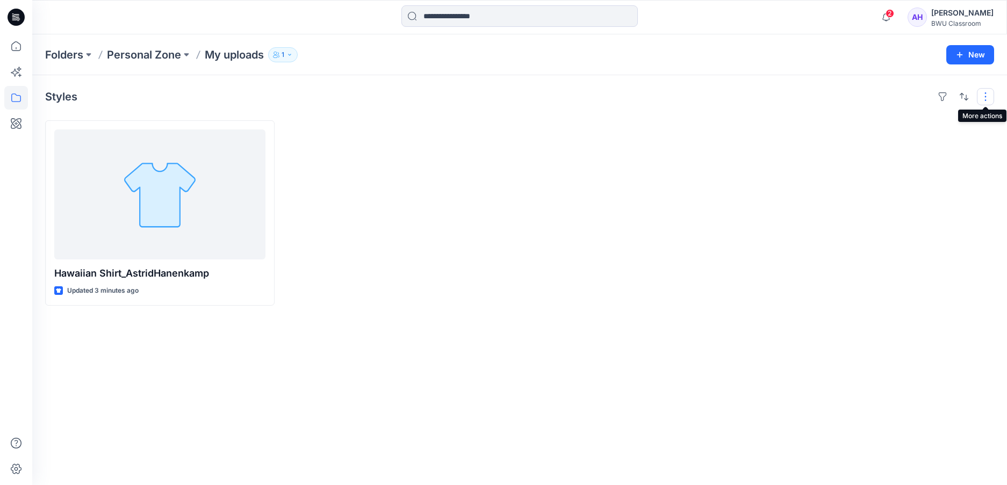
click at [986, 97] on button "button" at bounding box center [985, 96] width 17 height 17
click at [538, 231] on div at bounding box center [639, 212] width 229 height 185
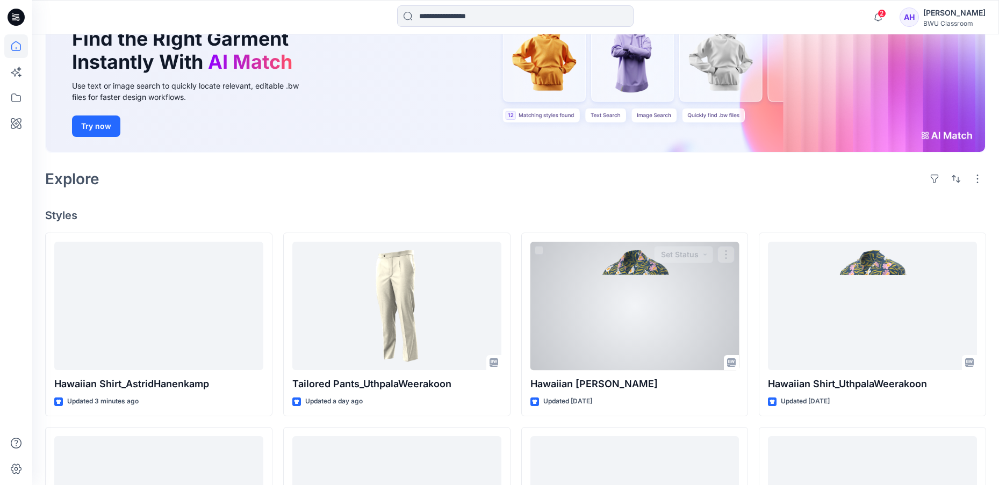
scroll to position [107, 0]
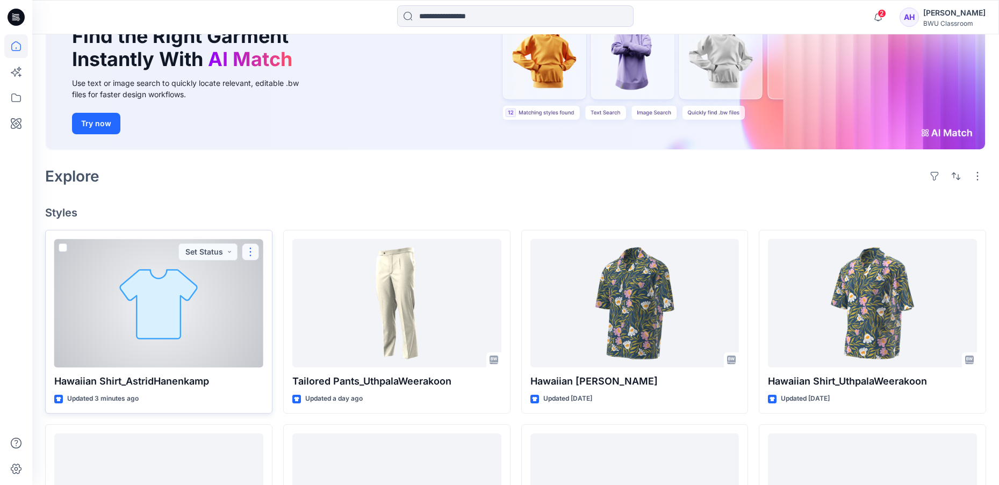
click at [248, 252] on button "button" at bounding box center [250, 251] width 17 height 17
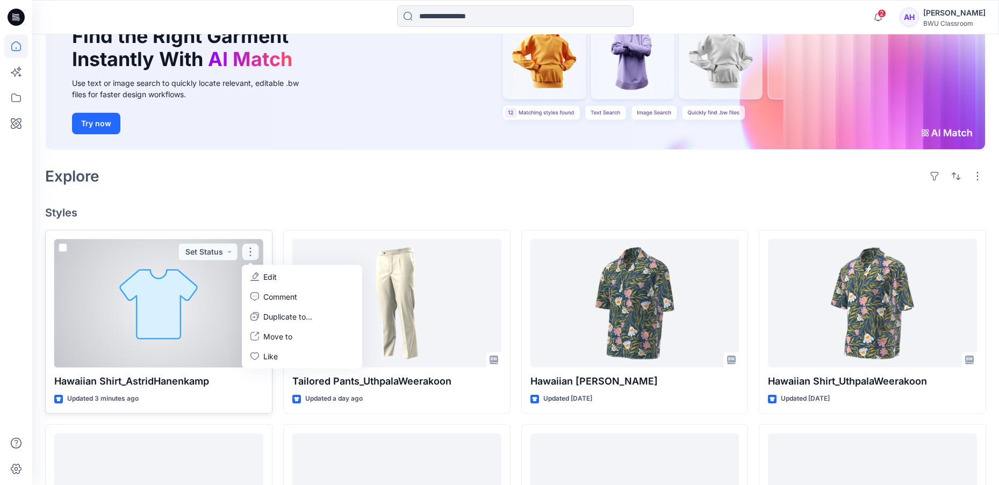
click at [63, 248] on span at bounding box center [63, 247] width 9 height 9
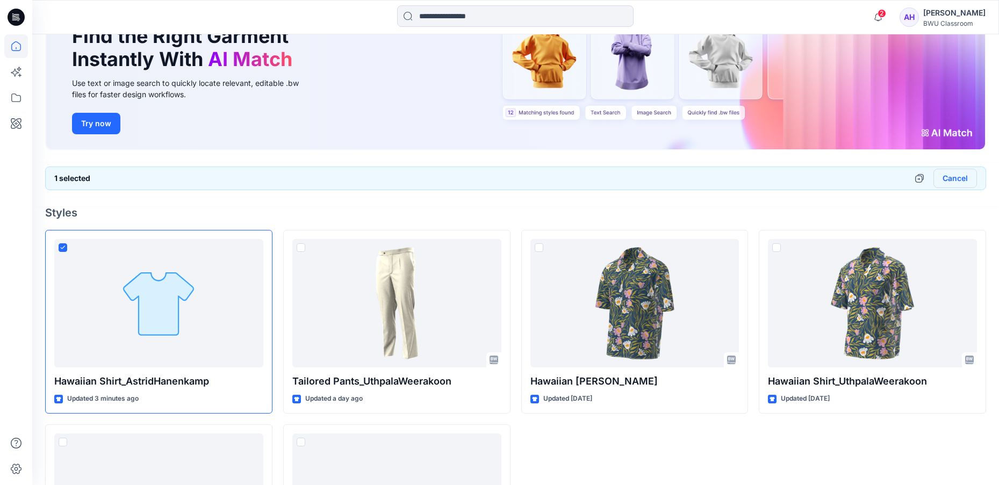
click at [959, 179] on button "Cancel" at bounding box center [955, 178] width 44 height 19
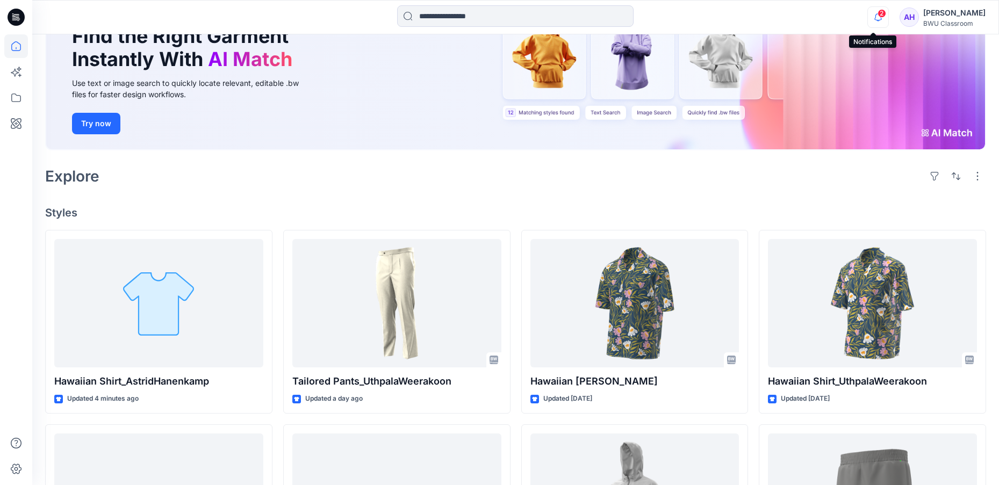
click at [873, 18] on icon "button" at bounding box center [878, 16] width 20 height 21
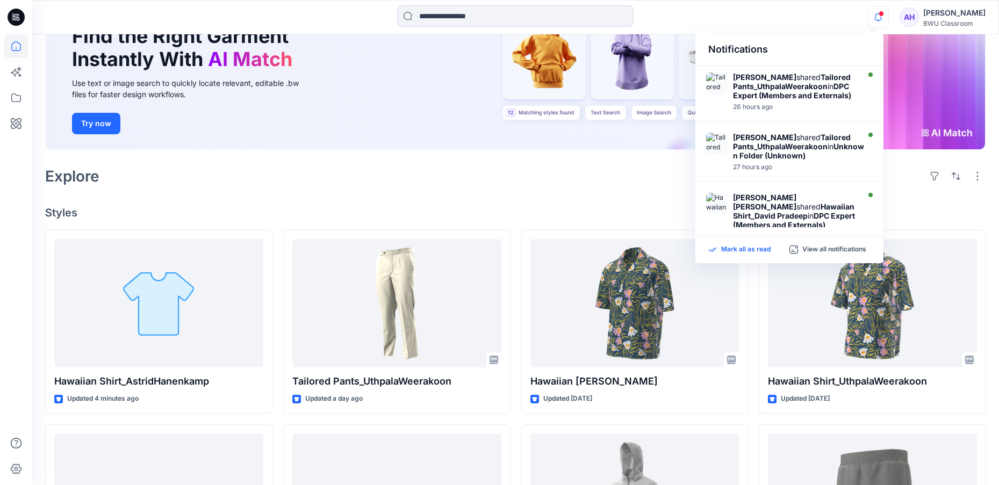
click at [740, 247] on p "Mark all as read" at bounding box center [745, 250] width 49 height 10
click at [607, 193] on div "Welcome back, Astrid New New Find the Right Garment Instantly With AI Match Use…" at bounding box center [515, 390] width 967 height 927
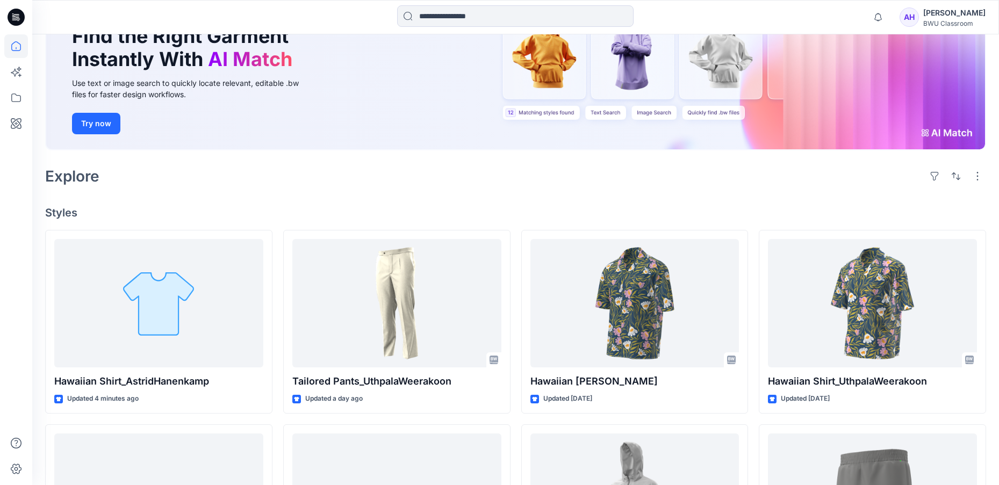
click at [772, 198] on div "Welcome back, Astrid New New Find the Right Garment Instantly With AI Match Use…" at bounding box center [515, 390] width 967 height 927
click at [946, 20] on div "BWU Classroom" at bounding box center [954, 23] width 62 height 8
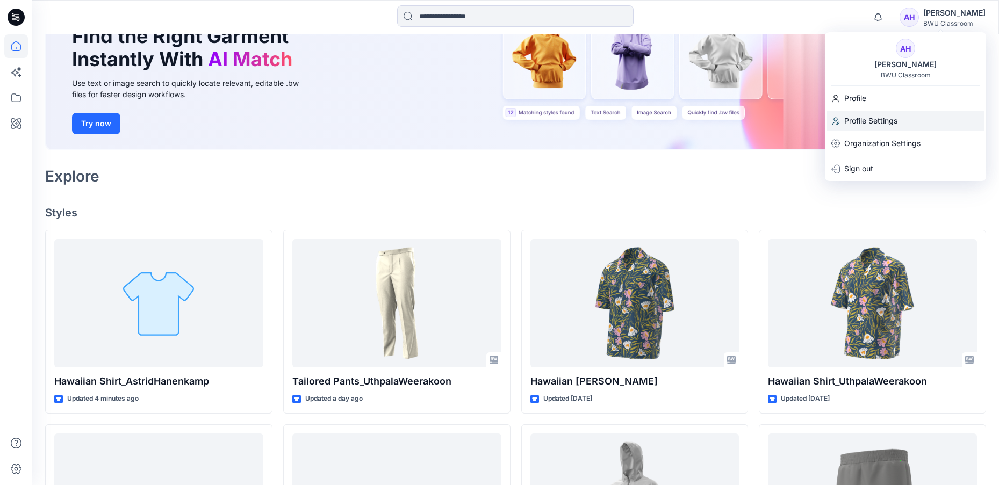
click at [865, 120] on p "Profile Settings" at bounding box center [870, 121] width 53 height 20
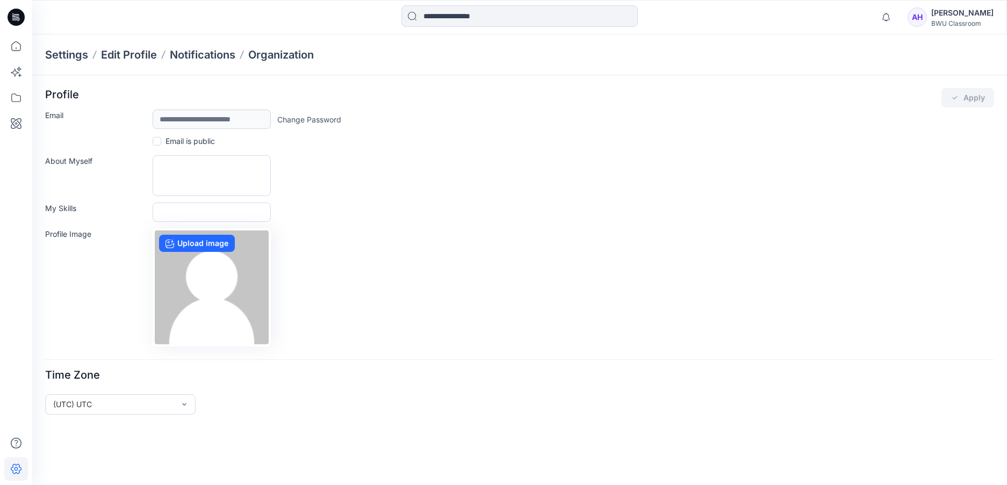
click at [946, 16] on div "[PERSON_NAME]" at bounding box center [962, 12] width 62 height 13
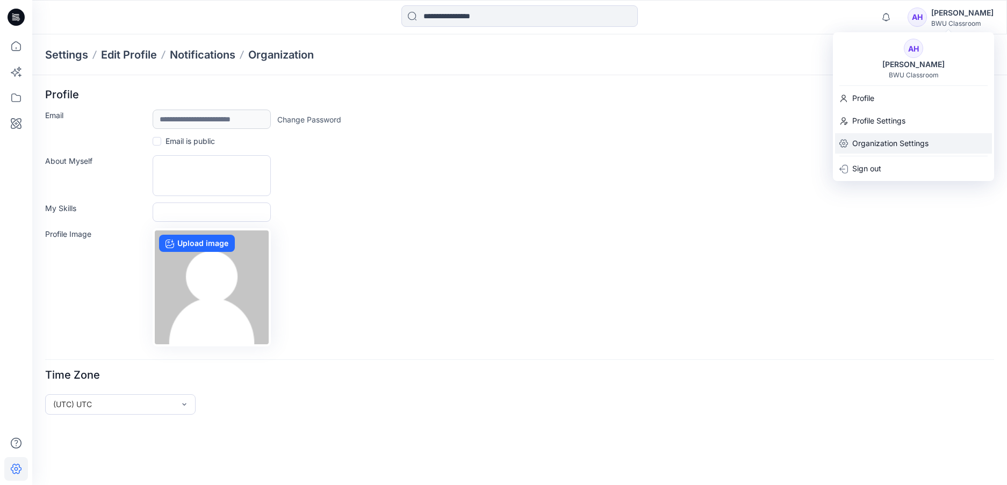
click at [898, 147] on p "Organization Settings" at bounding box center [890, 143] width 76 height 20
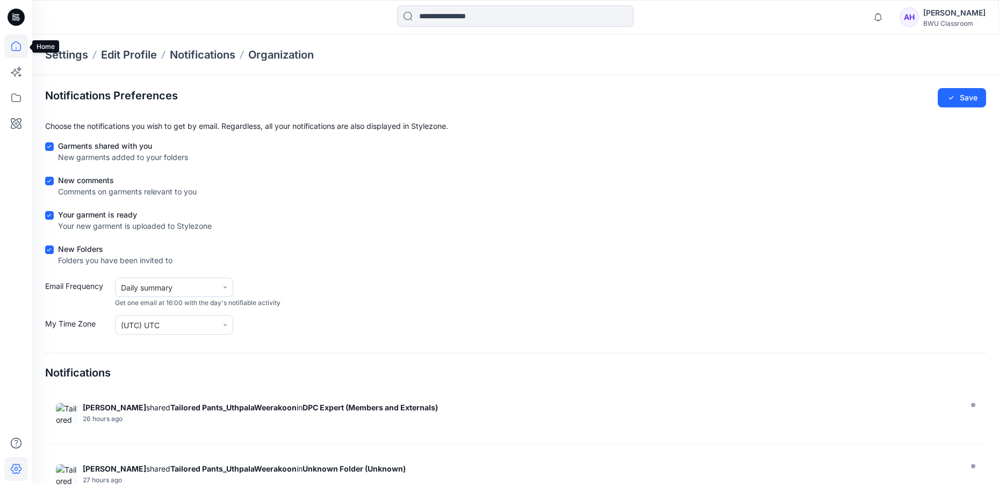
click at [14, 46] on icon at bounding box center [16, 46] width 24 height 24
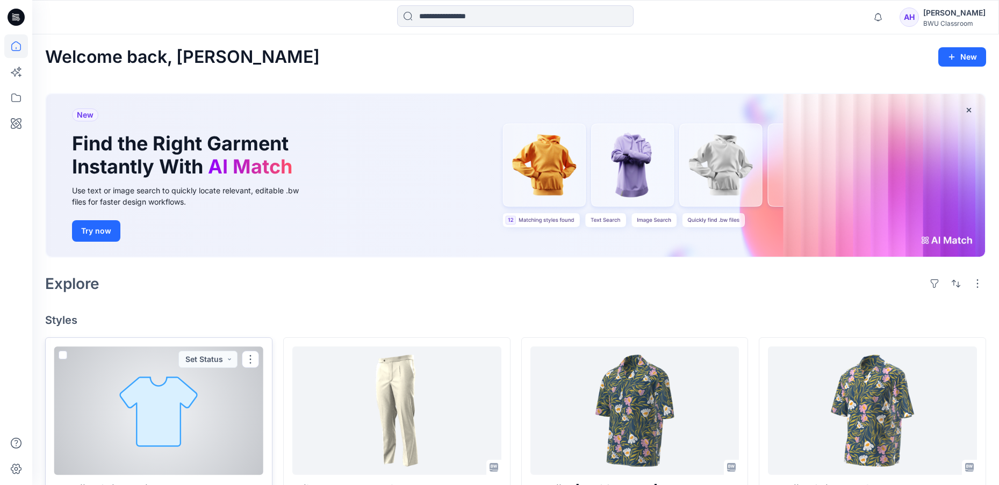
click at [170, 429] on div at bounding box center [158, 411] width 209 height 129
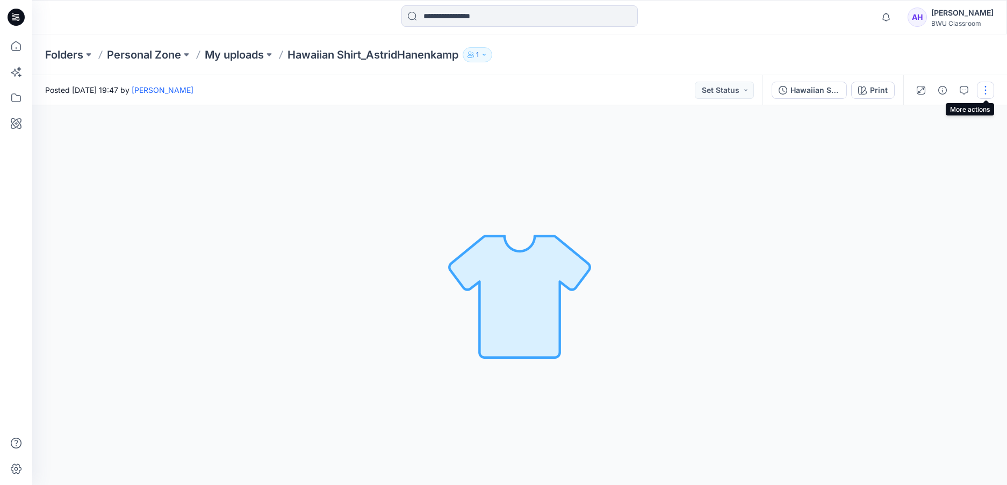
click at [983, 87] on button "button" at bounding box center [985, 90] width 17 height 17
click at [930, 147] on button "Edit" at bounding box center [940, 145] width 99 height 20
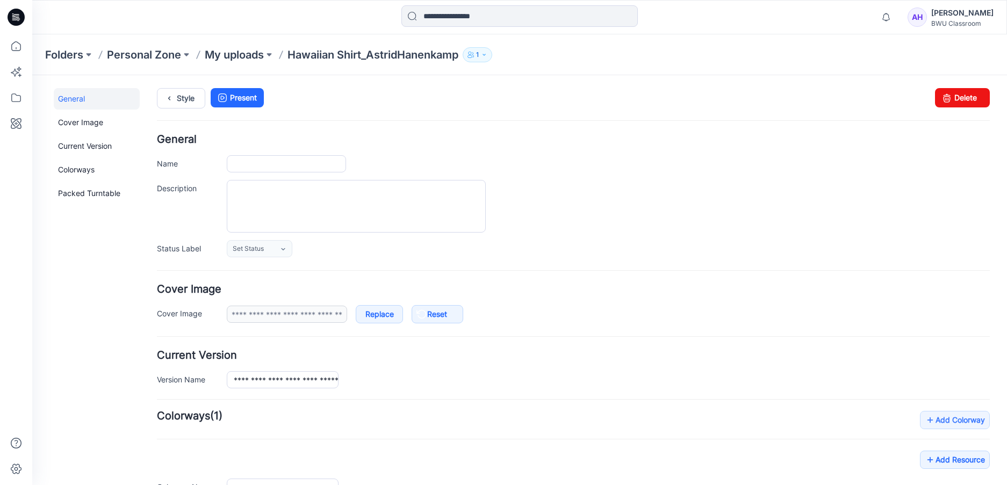
type input "**********"
type input "*****"
type input "**********"
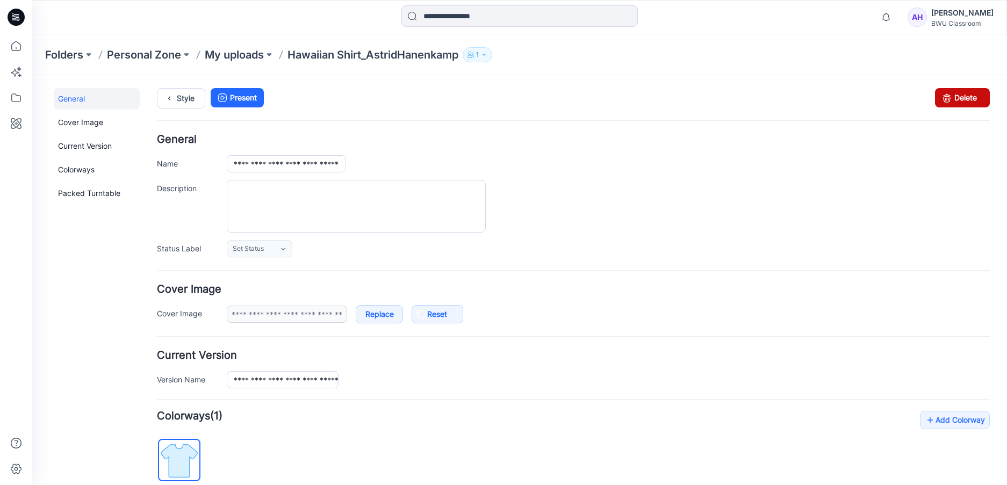
drag, startPoint x: 587, startPoint y: 121, endPoint x: 958, endPoint y: 98, distance: 371.5
click at [958, 98] on link "Delete" at bounding box center [962, 97] width 55 height 19
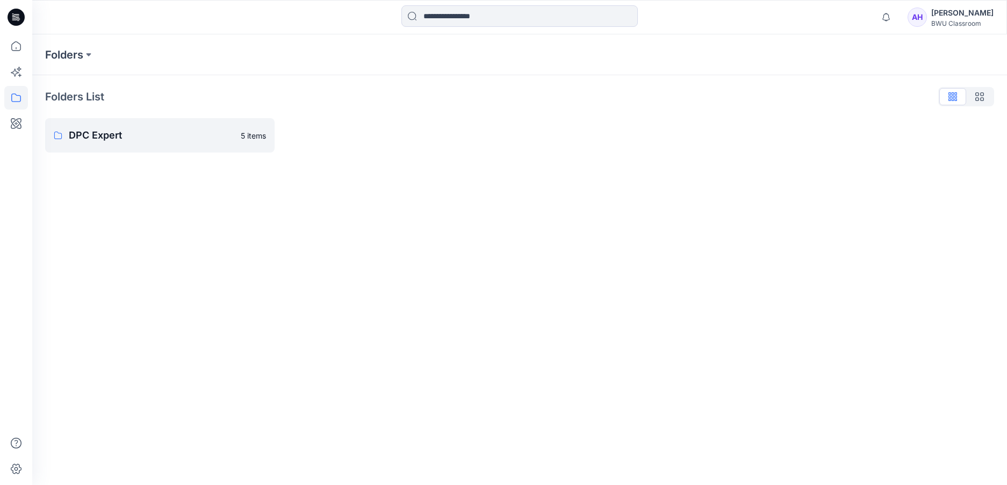
click at [941, 20] on div "BWU Classroom" at bounding box center [962, 23] width 62 height 8
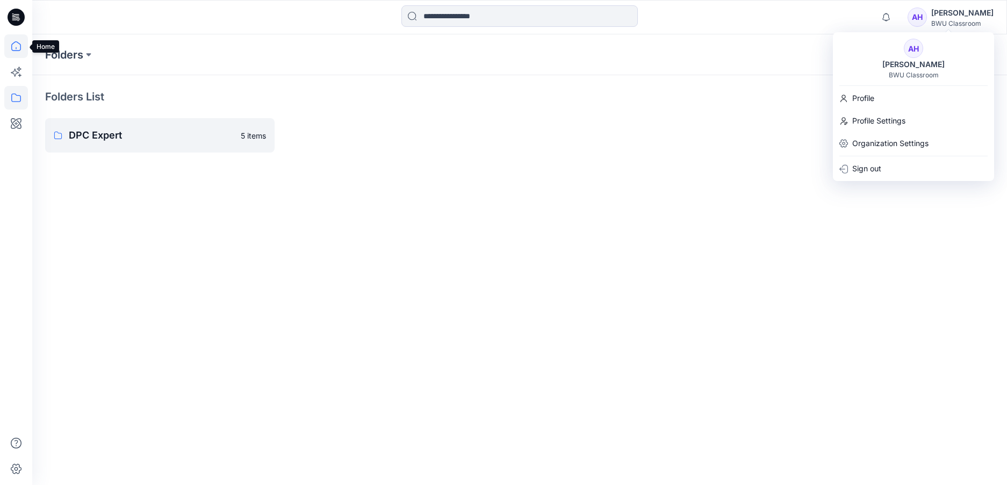
click at [15, 43] on icon at bounding box center [16, 46] width 24 height 24
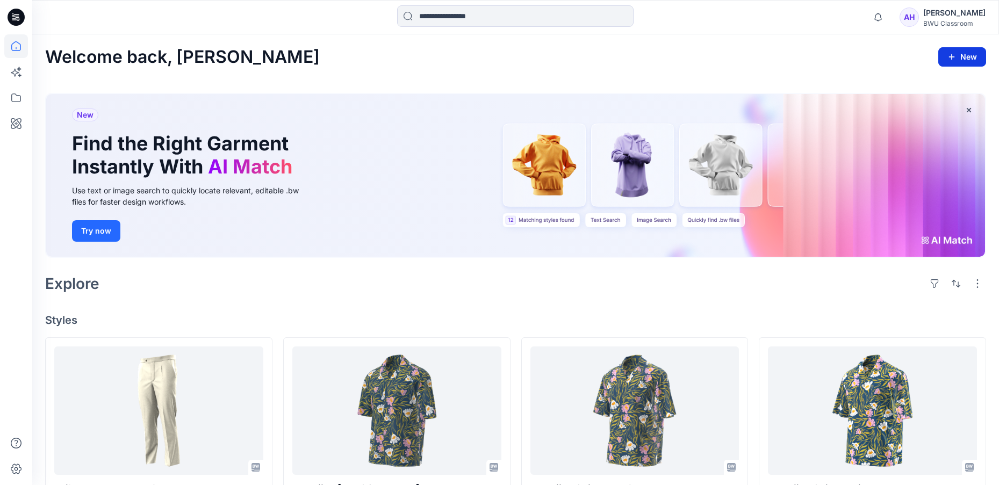
click at [968, 55] on button "New" at bounding box center [962, 56] width 48 height 19
click at [921, 83] on p "New Style" at bounding box center [929, 83] width 36 height 13
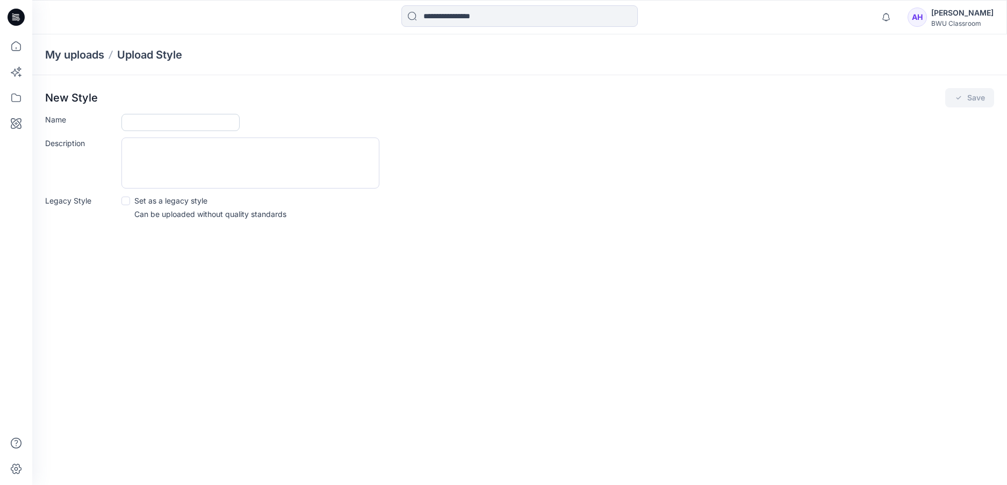
click at [147, 119] on input "Name" at bounding box center [180, 122] width 118 height 17
paste input "**********"
drag, startPoint x: 180, startPoint y: 123, endPoint x: 269, endPoint y: 124, distance: 89.2
click at [269, 124] on div "**********" at bounding box center [557, 122] width 873 height 17
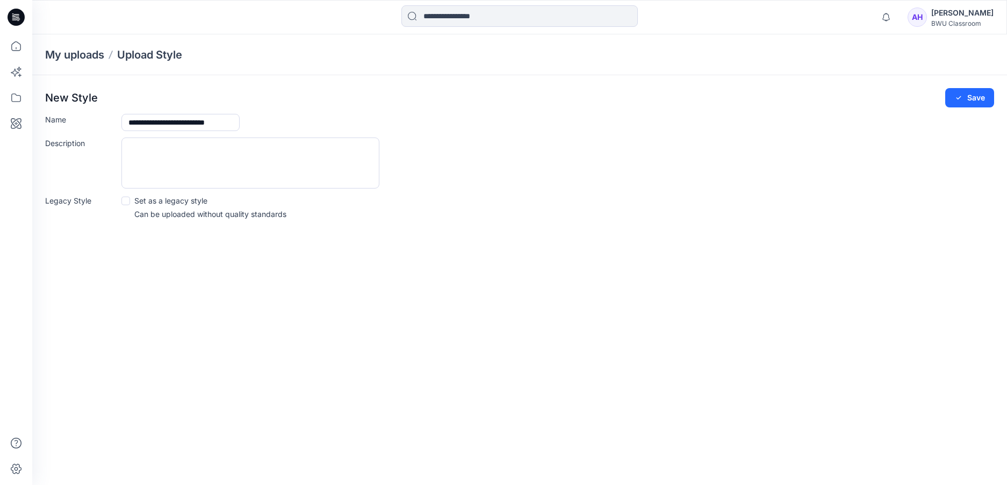
scroll to position [0, 13]
type input "**********"
click at [199, 262] on div "**********" at bounding box center [519, 259] width 975 height 451
click at [983, 97] on button "Save" at bounding box center [969, 97] width 49 height 19
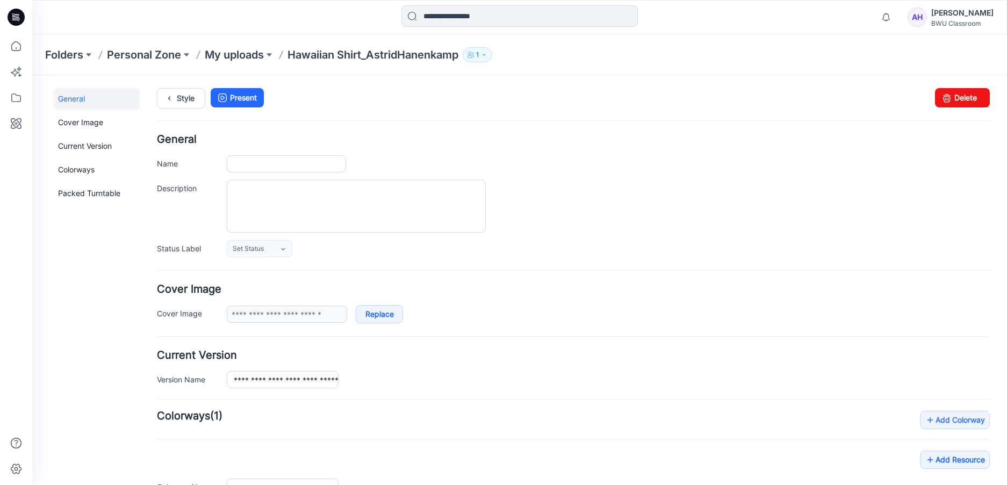
type input "**********"
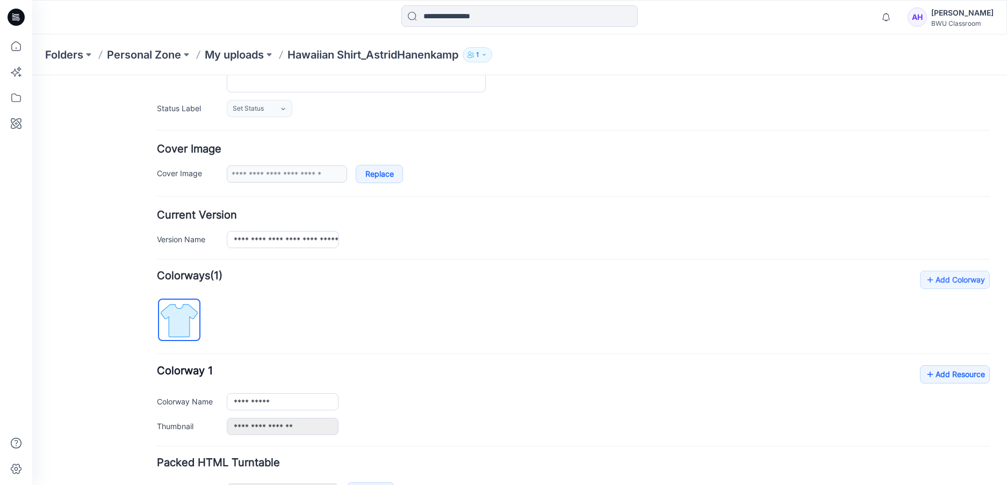
scroll to position [143, 0]
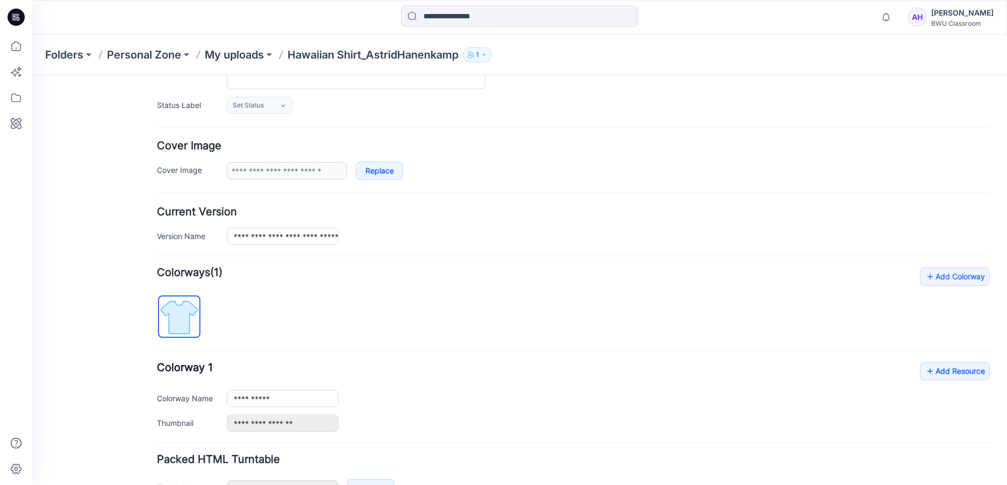
click at [181, 311] on img at bounding box center [179, 317] width 40 height 40
click at [182, 323] on img at bounding box center [179, 317] width 40 height 40
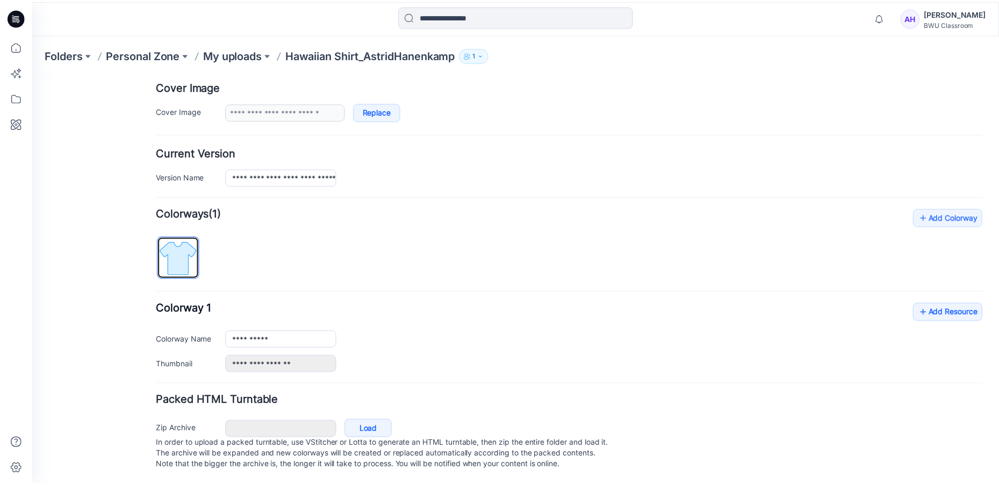
scroll to position [213, 0]
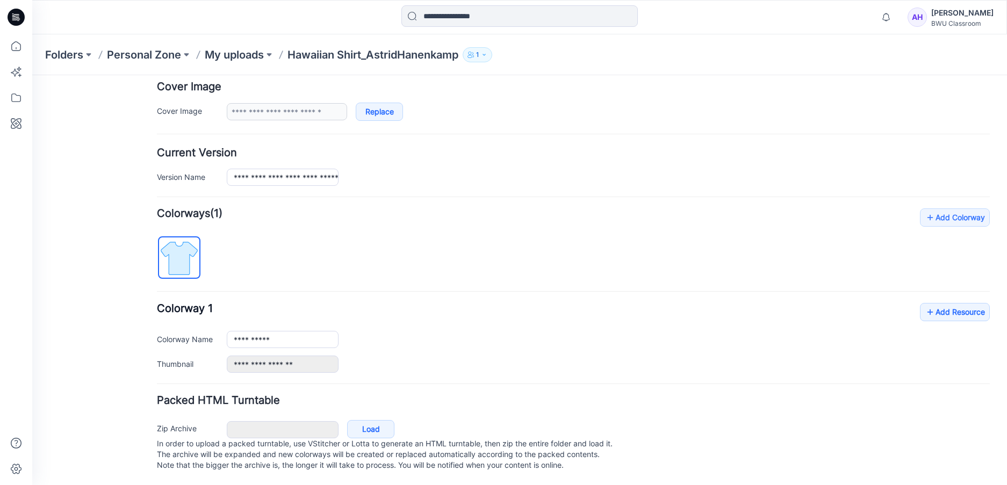
click at [949, 16] on div "[PERSON_NAME]" at bounding box center [962, 12] width 62 height 13
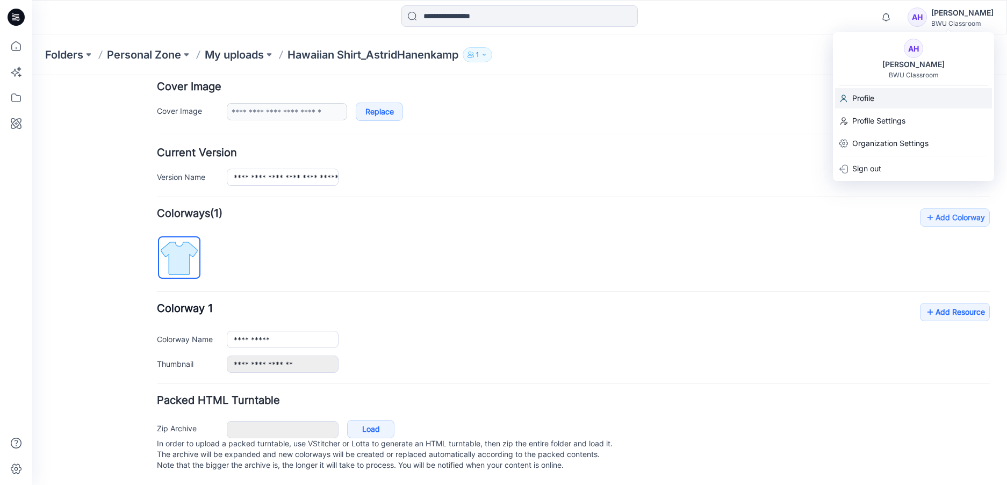
click at [881, 96] on div "Profile" at bounding box center [913, 98] width 157 height 20
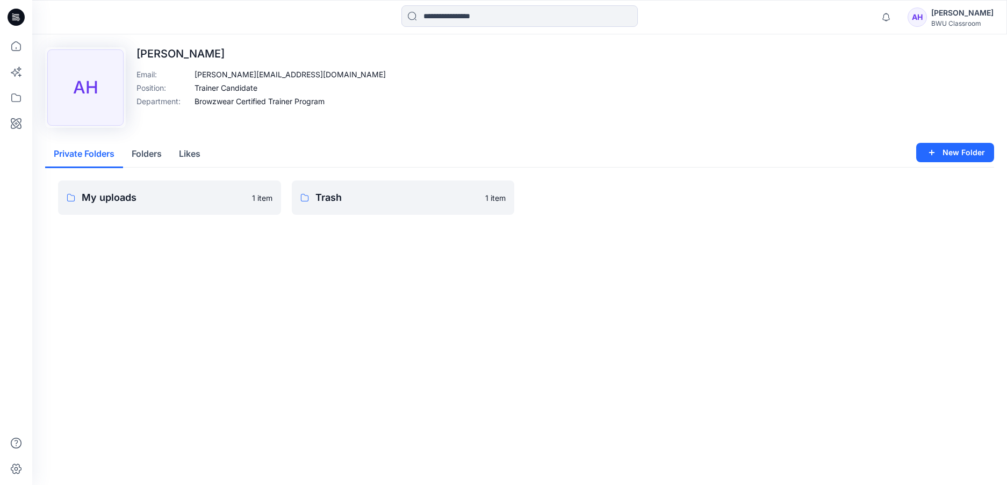
click at [150, 151] on button "Folders" at bounding box center [146, 154] width 47 height 27
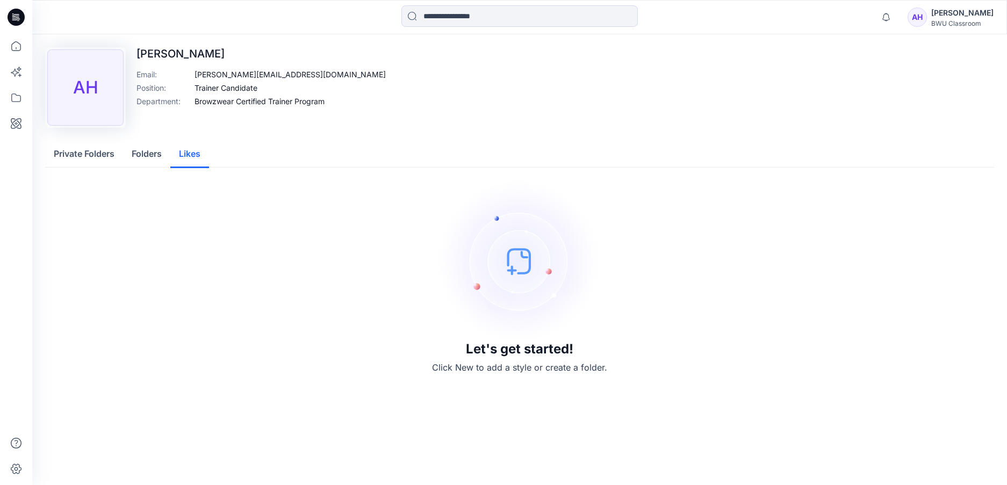
click at [192, 152] on button "Likes" at bounding box center [189, 154] width 39 height 27
click at [80, 155] on button "Private Folders" at bounding box center [84, 154] width 78 height 27
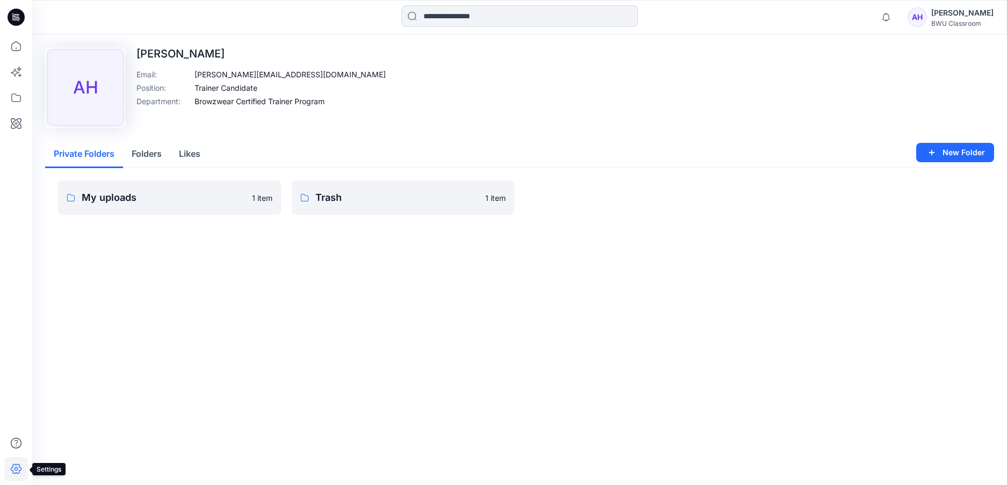
click at [16, 470] on icon at bounding box center [16, 469] width 24 height 24
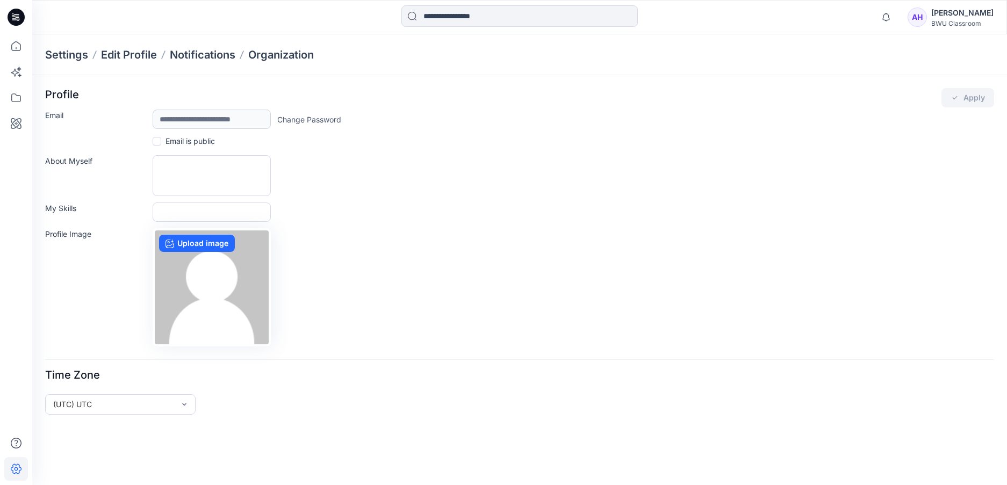
click at [959, 21] on div "BWU Classroom" at bounding box center [962, 23] width 62 height 8
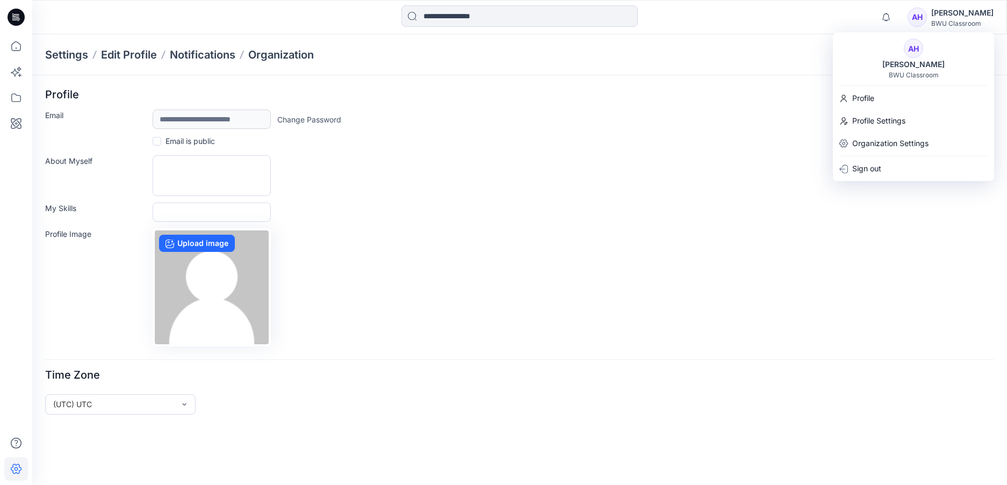
click at [778, 110] on div "**********" at bounding box center [519, 119] width 949 height 19
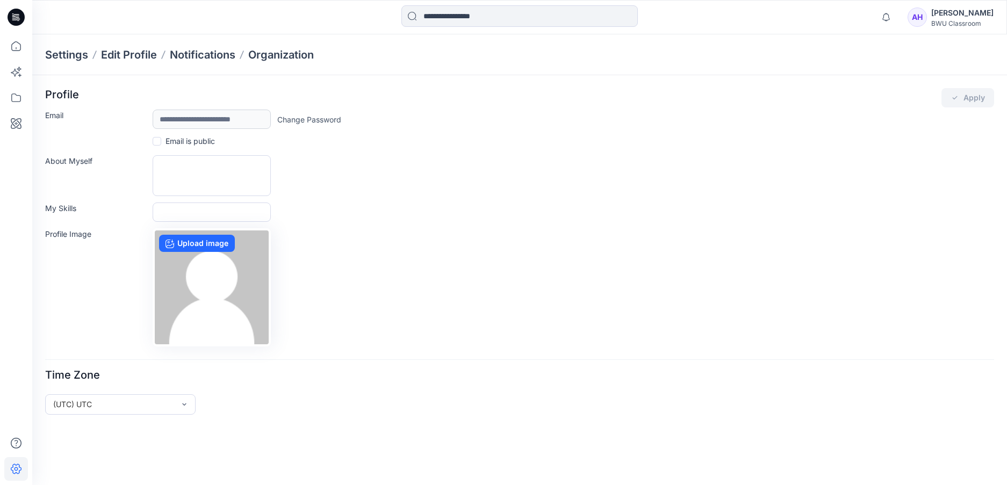
click at [15, 18] on icon at bounding box center [14, 18] width 4 height 1
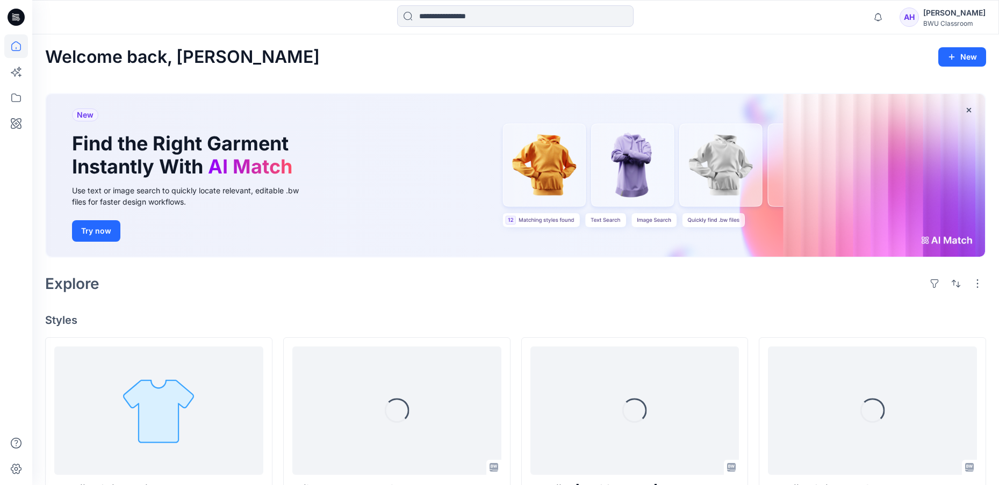
click at [938, 18] on div "[PERSON_NAME]" at bounding box center [954, 12] width 62 height 13
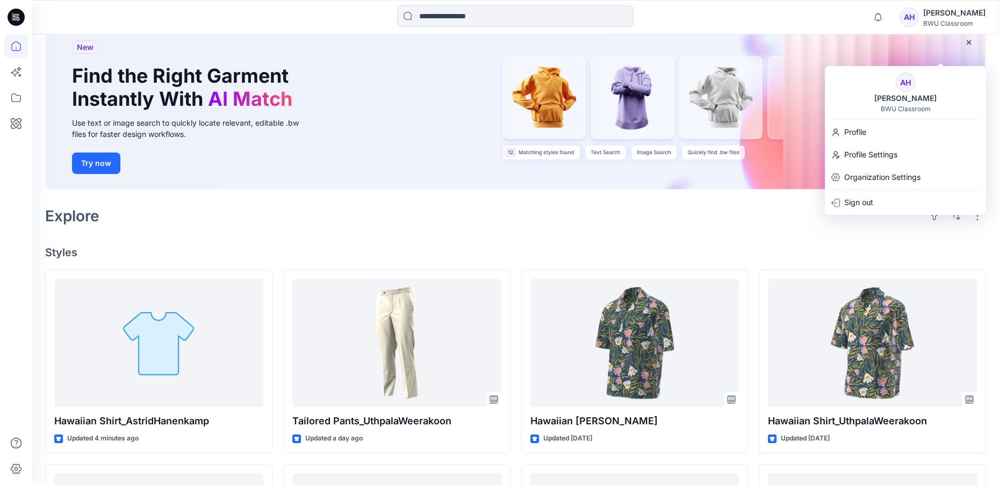
scroll to position [107, 0]
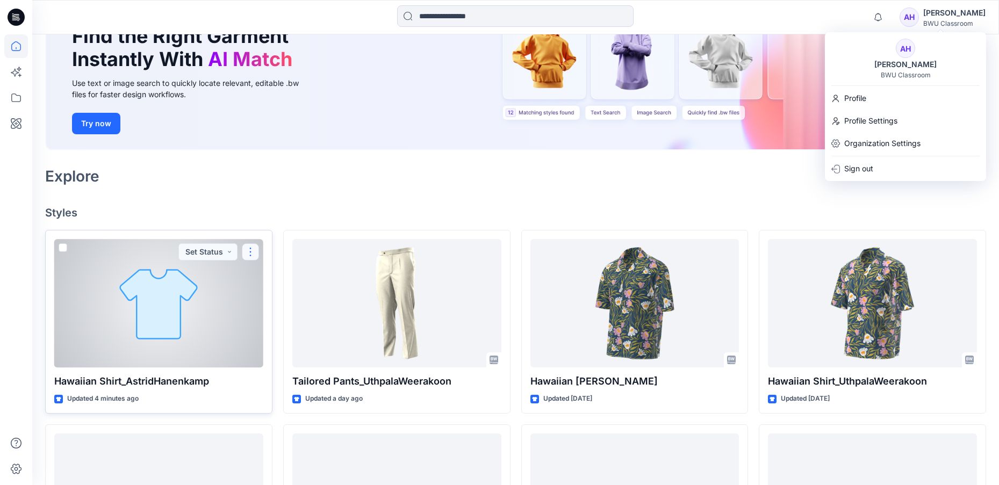
click at [247, 250] on button "button" at bounding box center [250, 251] width 17 height 17
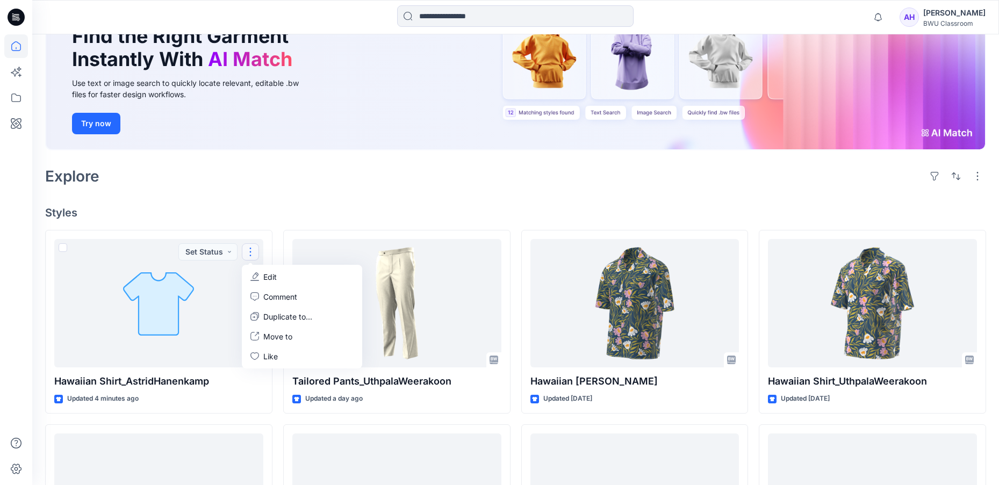
click at [290, 204] on div "Welcome back, [PERSON_NAME] New New Find the Right Garment Instantly With AI Ma…" at bounding box center [515, 390] width 967 height 927
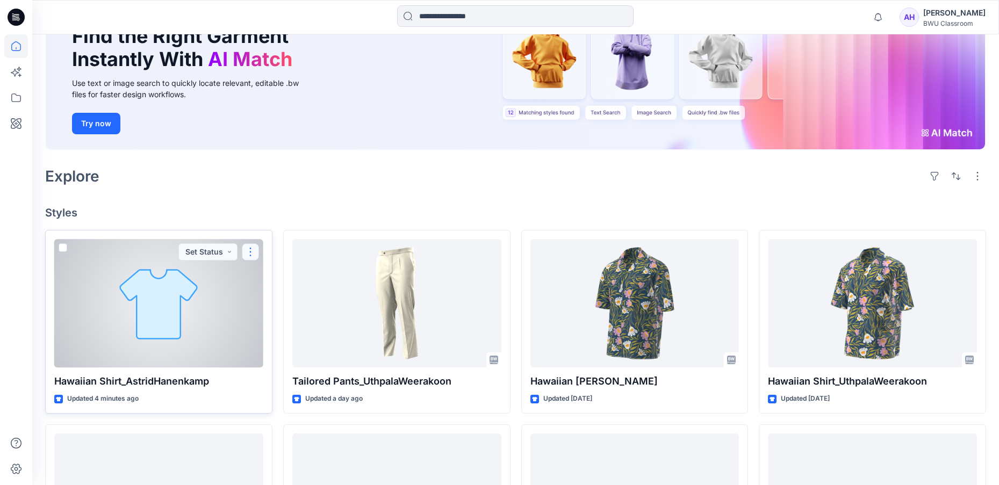
click at [249, 251] on button "button" at bounding box center [250, 251] width 17 height 17
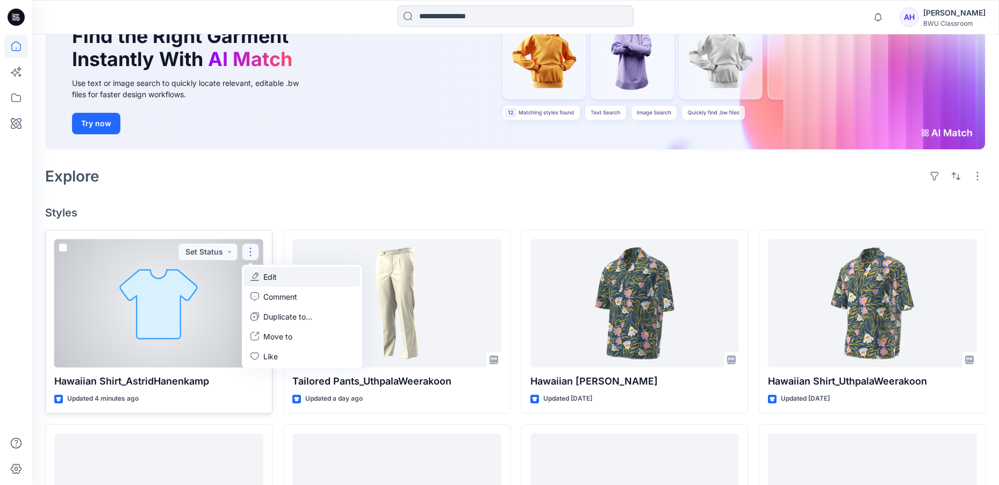
click at [270, 276] on p "Edit" at bounding box center [269, 276] width 13 height 11
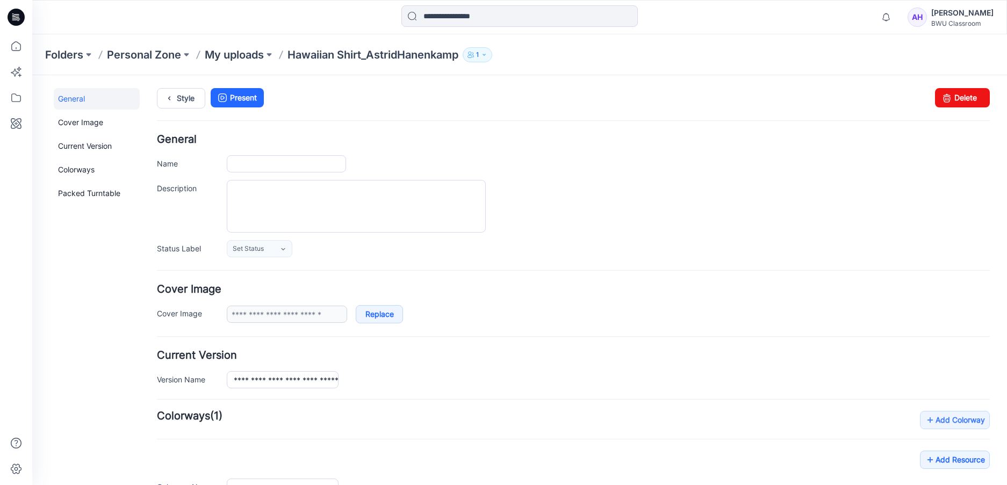
type input "**********"
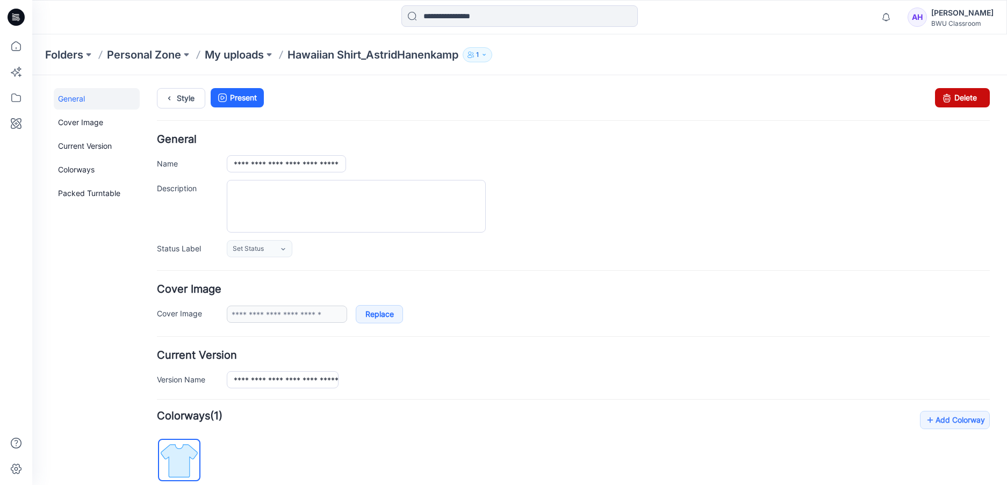
click at [963, 93] on link "Delete" at bounding box center [962, 97] width 55 height 19
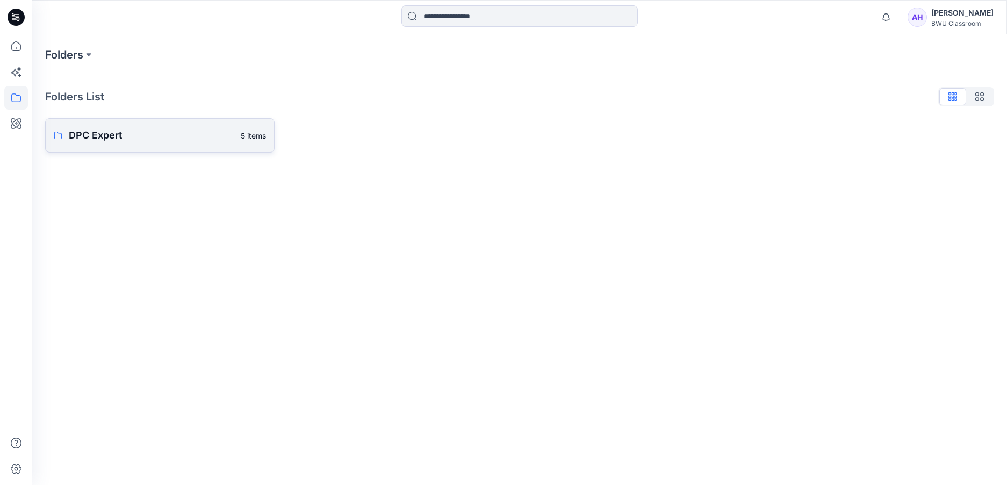
click at [155, 132] on p "DPC Expert" at bounding box center [151, 135] width 165 height 15
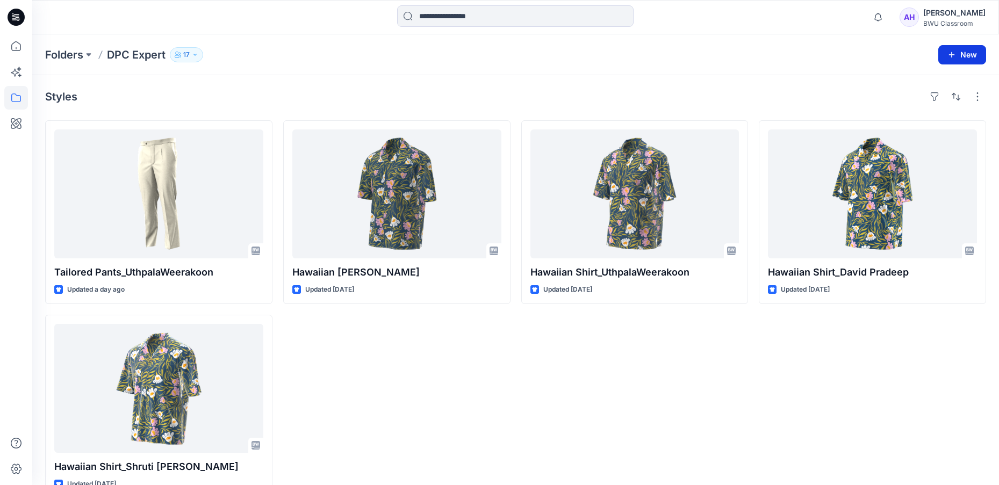
click at [965, 49] on button "New" at bounding box center [962, 54] width 48 height 19
click at [956, 21] on div "BWU Classroom" at bounding box center [954, 23] width 62 height 8
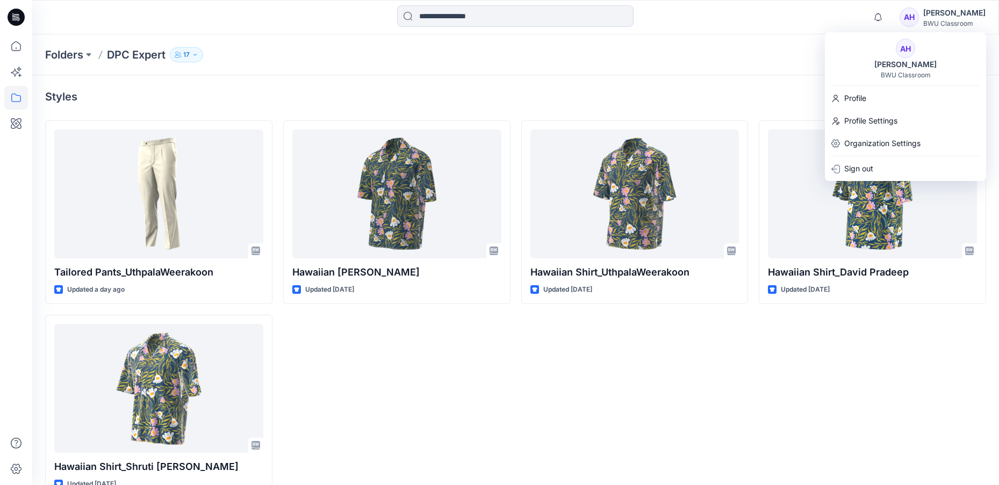
click at [956, 21] on div "BWU Classroom" at bounding box center [954, 23] width 62 height 8
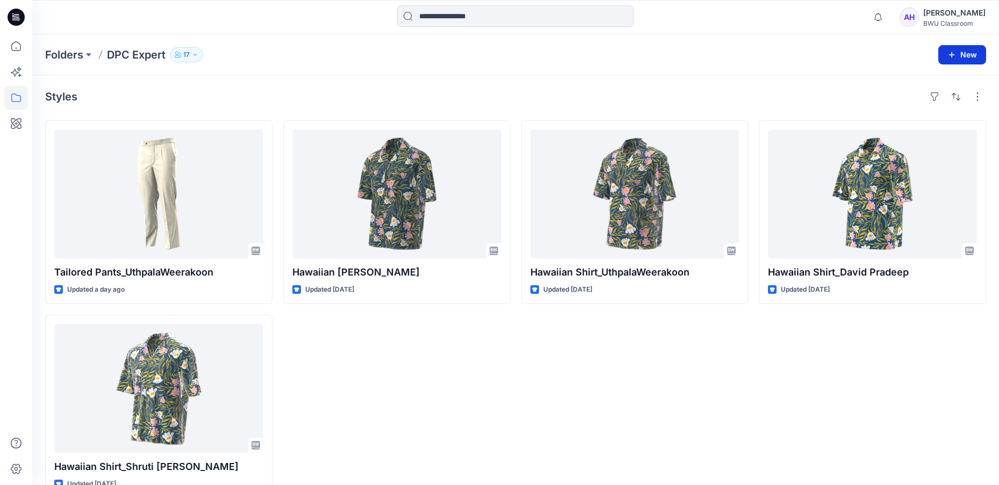
click at [973, 49] on button "New" at bounding box center [962, 54] width 48 height 19
click at [929, 80] on p "New Style" at bounding box center [929, 81] width 36 height 13
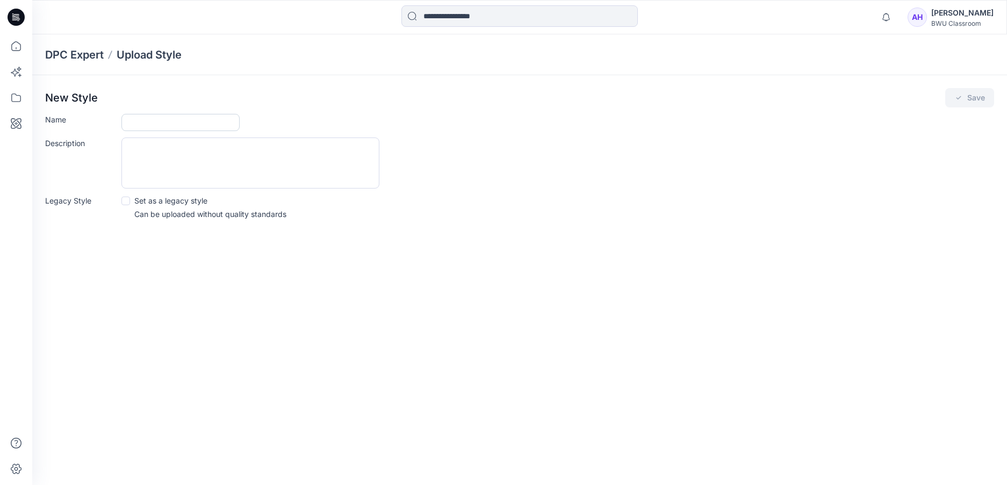
click at [125, 123] on input "Name" at bounding box center [180, 122] width 118 height 17
paste input "**********"
drag, startPoint x: 179, startPoint y: 123, endPoint x: 293, endPoint y: 130, distance: 114.2
click at [293, 130] on div "**********" at bounding box center [557, 122] width 873 height 17
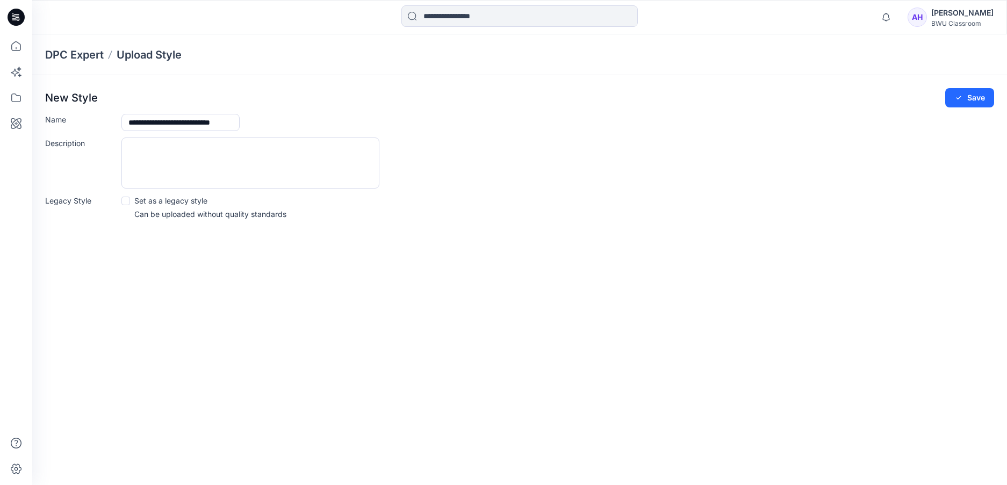
scroll to position [0, 13]
type input "**********"
click at [286, 218] on p "Can be uploaded without quality standards" at bounding box center [210, 213] width 152 height 11
click at [975, 95] on button "Save" at bounding box center [969, 97] width 49 height 19
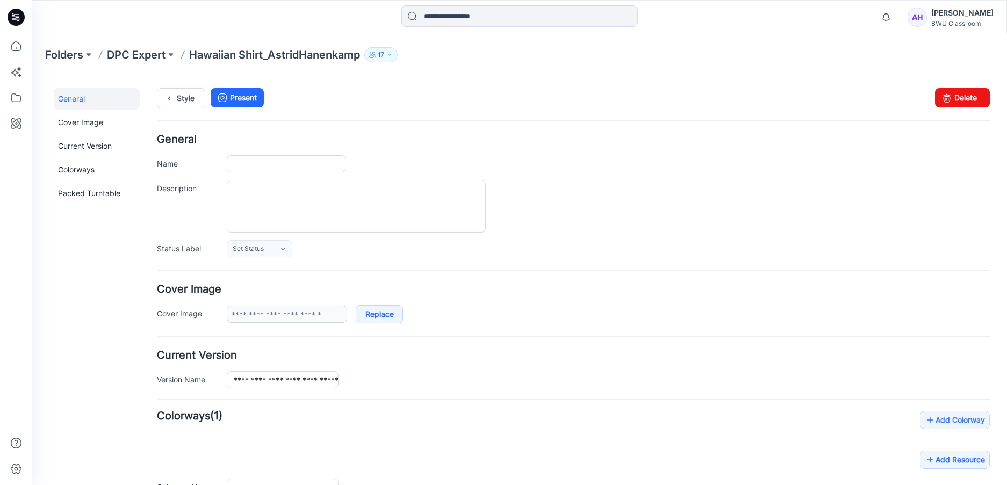
type input "**********"
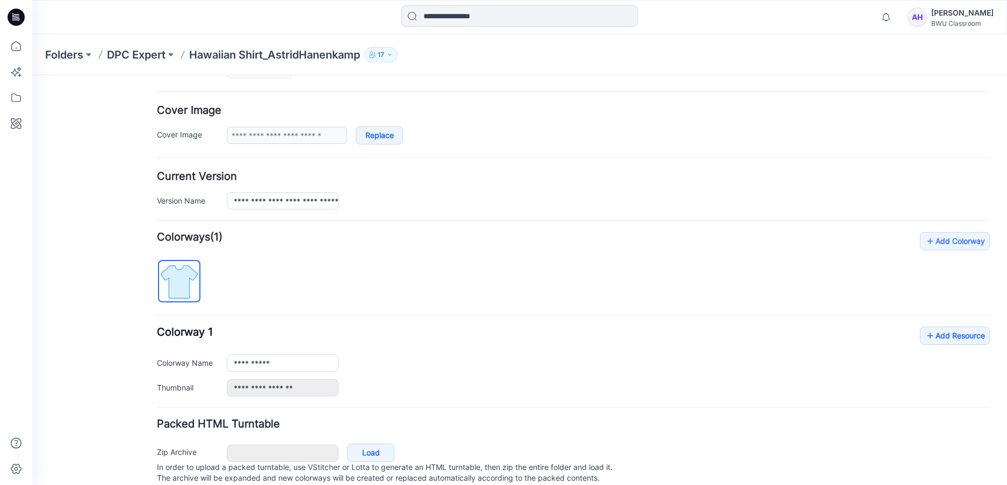
scroll to position [213, 0]
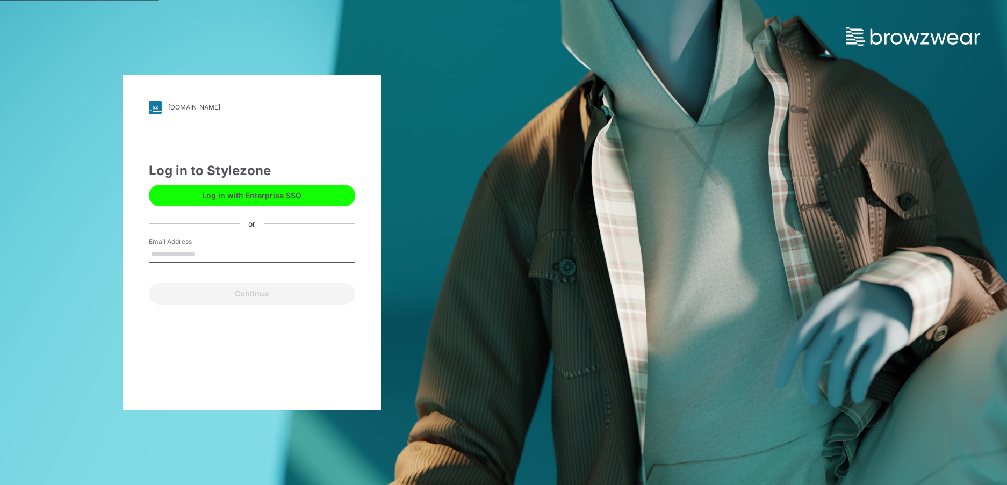
type input "**********"
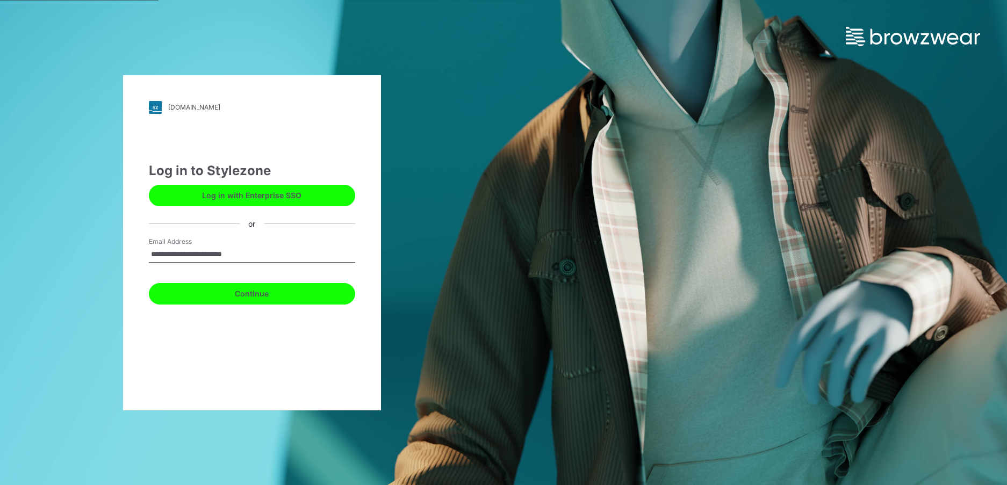
click at [256, 298] on button "Continue" at bounding box center [252, 293] width 206 height 21
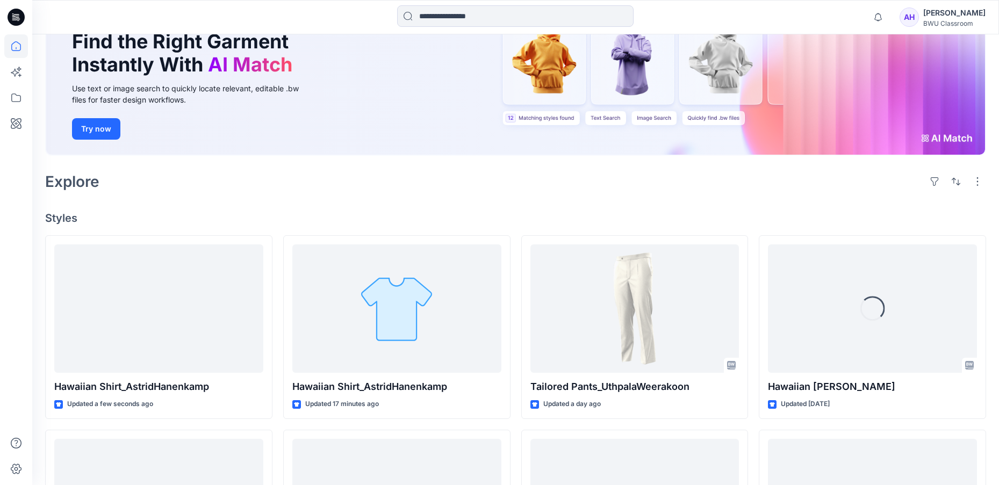
scroll to position [107, 0]
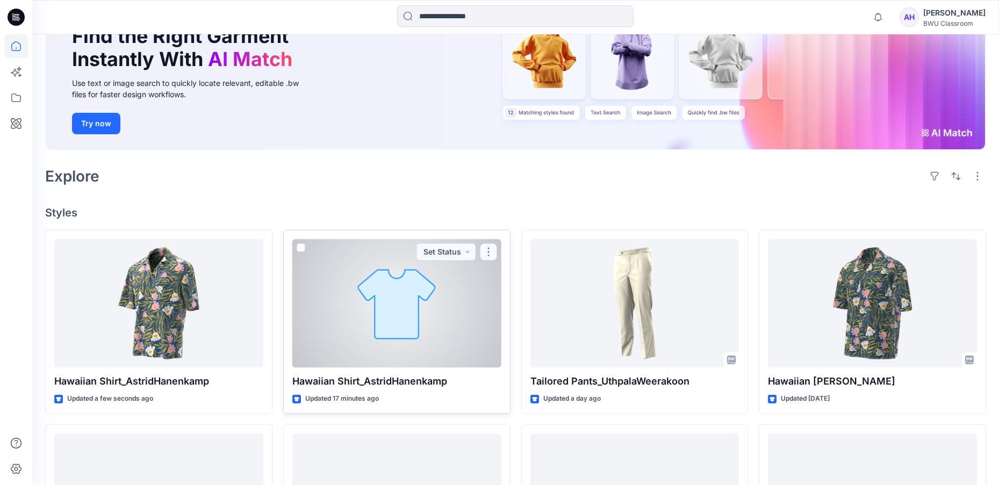
click at [490, 249] on button "button" at bounding box center [488, 251] width 17 height 17
click at [512, 275] on p "Edit" at bounding box center [507, 276] width 13 height 11
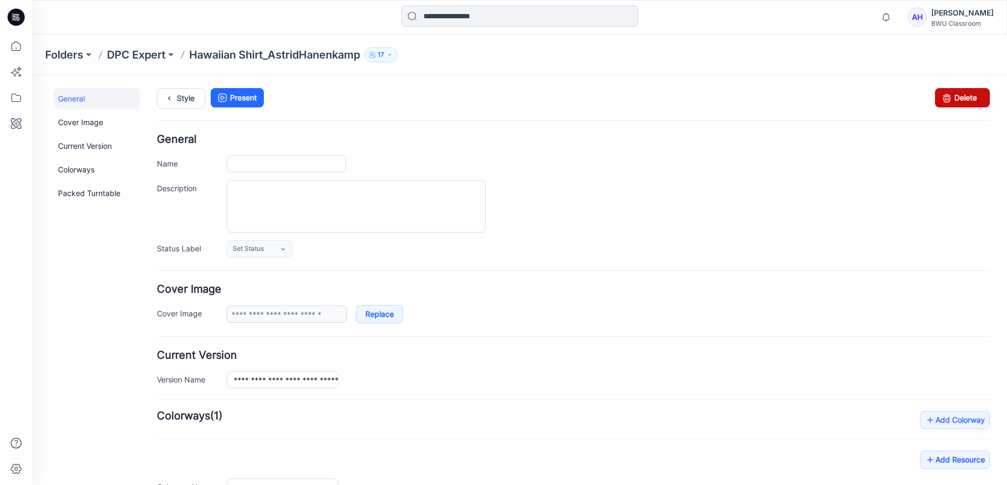
type input "**********"
click at [960, 94] on link "Delete" at bounding box center [962, 97] width 55 height 19
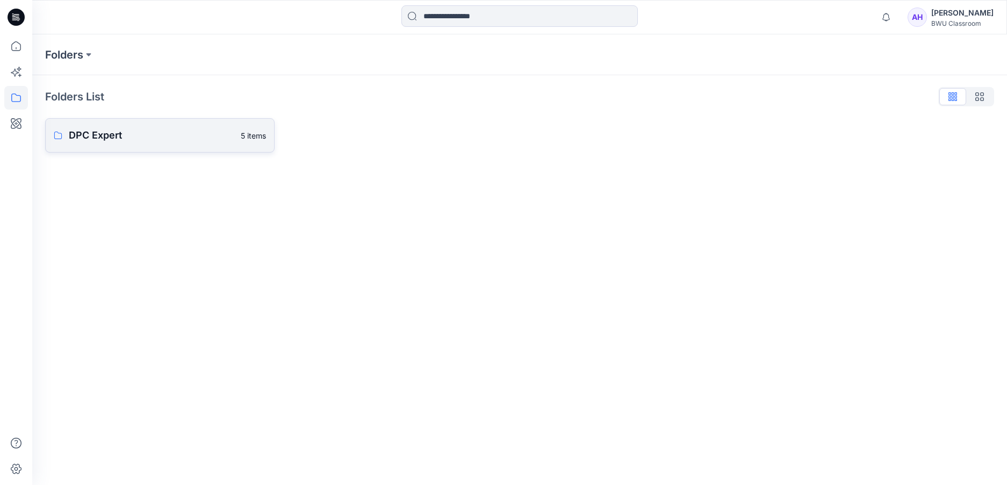
click at [208, 139] on p "DPC Expert" at bounding box center [151, 135] width 165 height 15
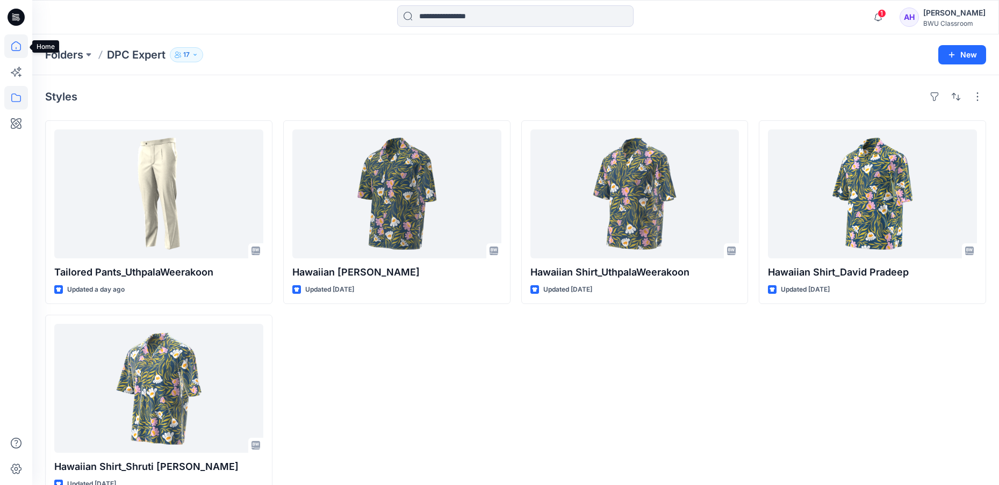
click at [13, 47] on icon at bounding box center [16, 46] width 24 height 24
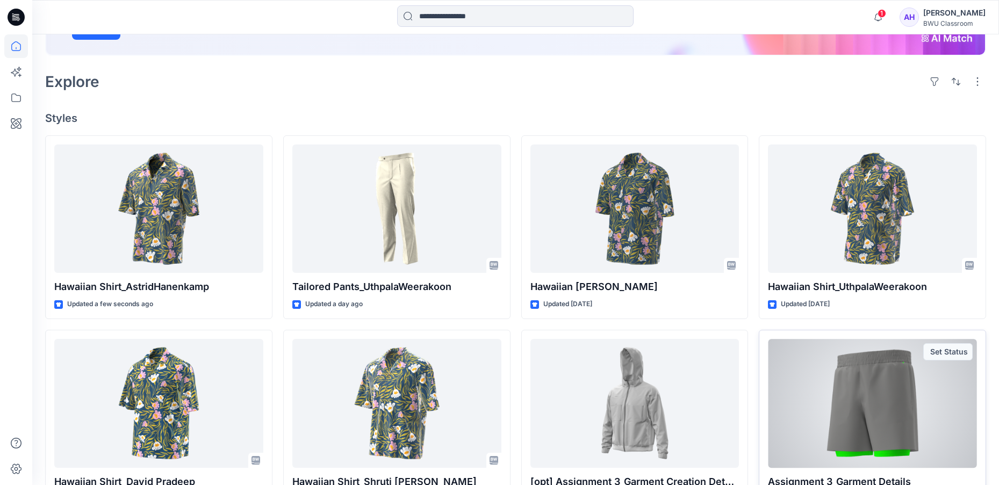
scroll to position [215, 0]
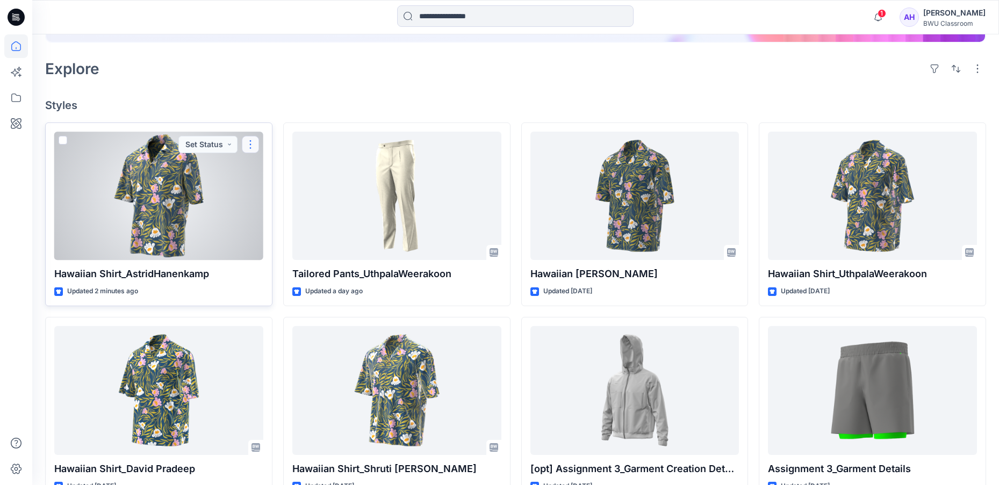
click at [249, 145] on button "button" at bounding box center [250, 144] width 17 height 17
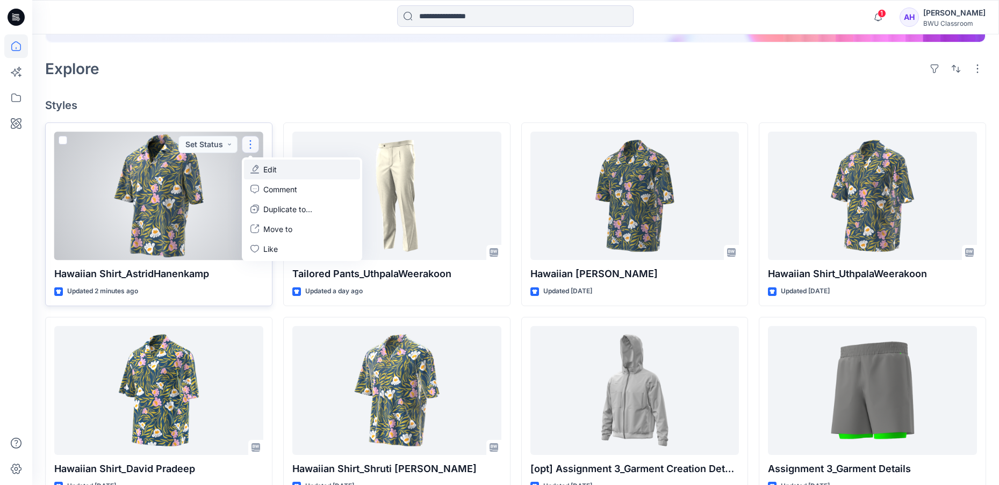
click at [276, 167] on p "Edit" at bounding box center [269, 169] width 13 height 11
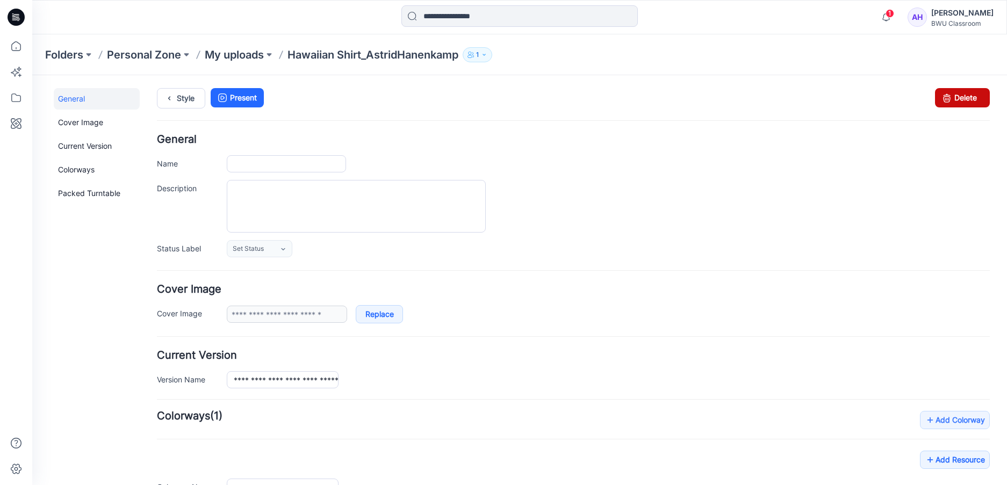
type input "**********"
click at [961, 99] on link "Delete" at bounding box center [962, 97] width 55 height 19
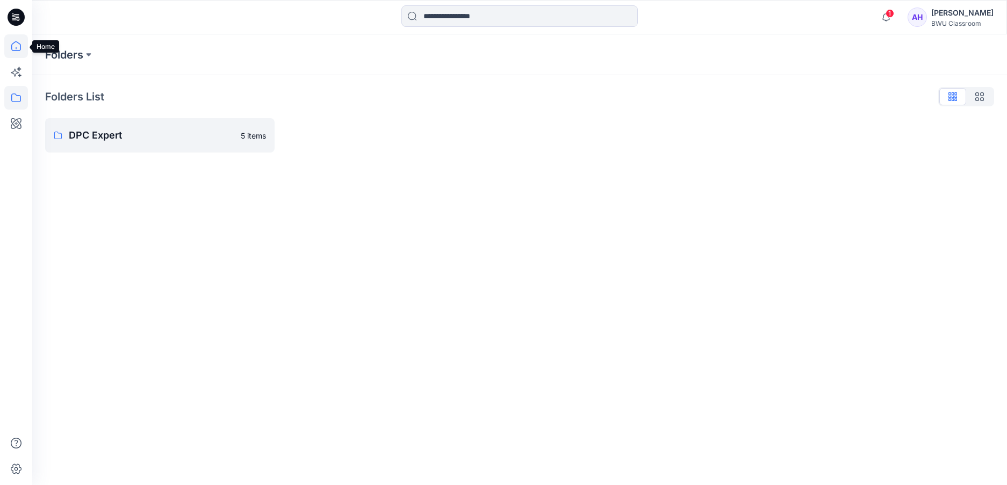
click at [19, 48] on icon at bounding box center [16, 46] width 24 height 24
